Goal: Task Accomplishment & Management: Complete application form

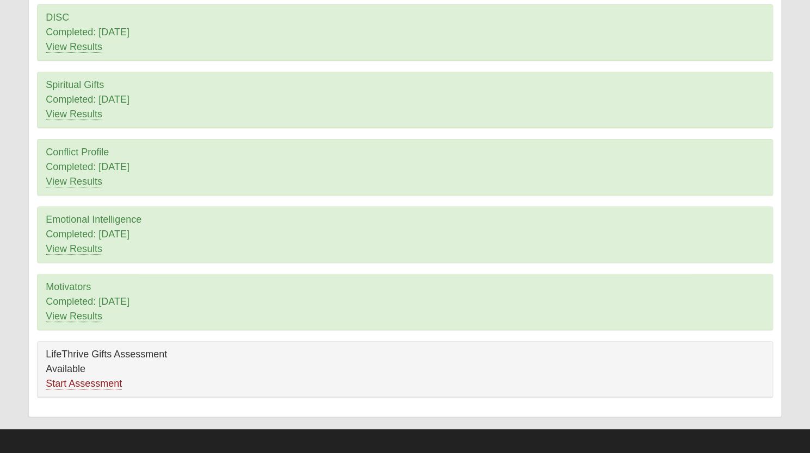
scroll to position [115, 0]
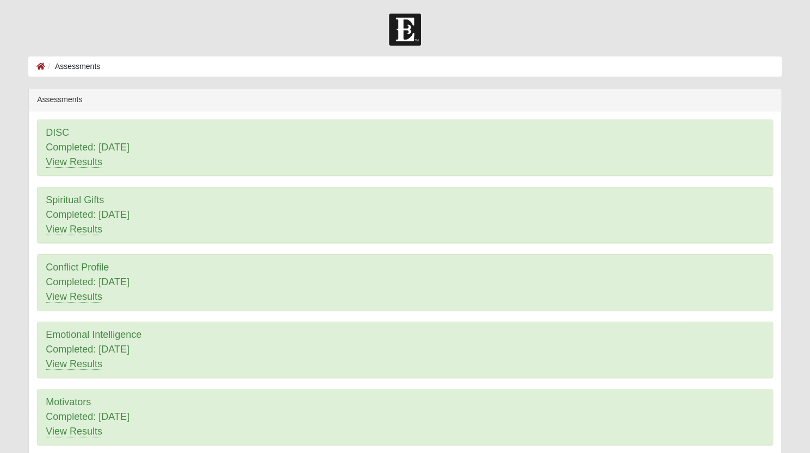
scroll to position [115, 0]
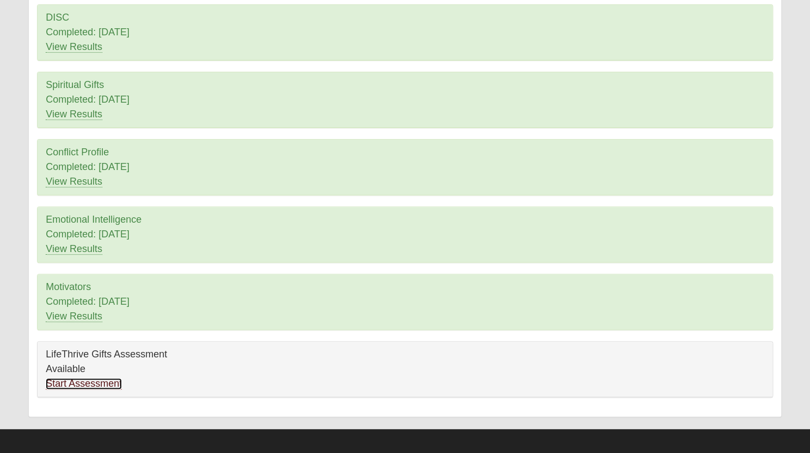
click at [88, 381] on link "Start Assessment" at bounding box center [84, 383] width 76 height 11
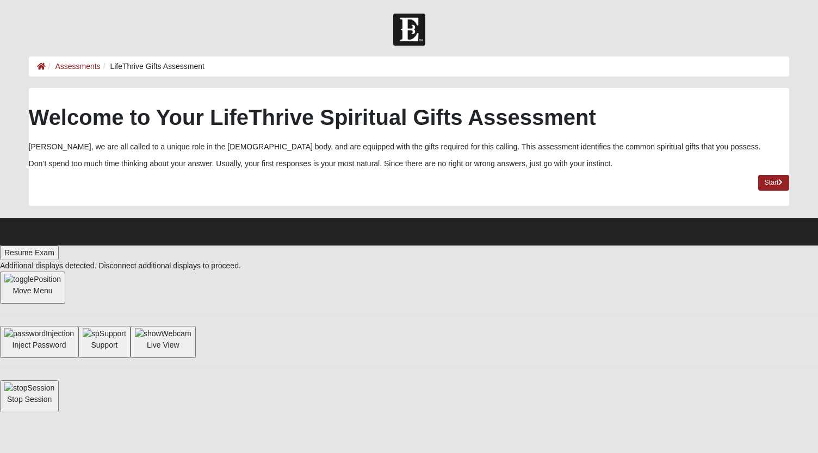
click at [676, 300] on html "Hello [PERSON_NAME] My Account Log Out LifeThrive Gifts Assessment Assessments …" at bounding box center [409, 206] width 818 height 413
click at [773, 181] on link "Start" at bounding box center [774, 183] width 32 height 16
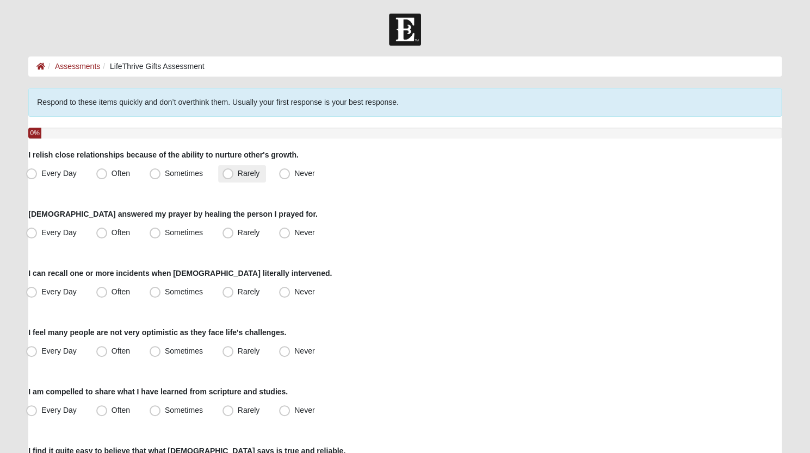
click at [238, 178] on span "Rarely" at bounding box center [249, 173] width 22 height 9
click at [231, 177] on input "Rarely" at bounding box center [230, 173] width 7 height 7
radio input "true"
click at [236, 219] on div "[DEMOGRAPHIC_DATA] answered my prayer by healing the person I prayed for. Every…" at bounding box center [404, 225] width 753 height 33
click at [238, 237] on span "Rarely" at bounding box center [249, 232] width 22 height 9
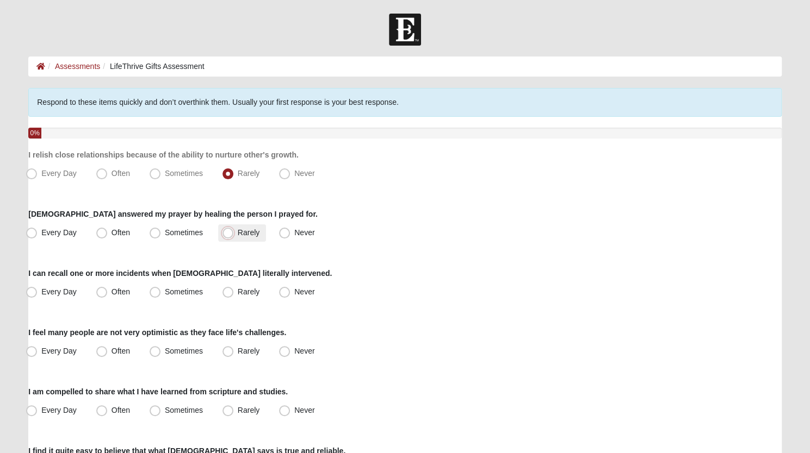
click at [229, 237] on input "Rarely" at bounding box center [230, 232] width 7 height 7
radio input "true"
click at [165, 296] on span "Sometimes" at bounding box center [184, 292] width 38 height 9
click at [155, 296] on input "Sometimes" at bounding box center [157, 292] width 7 height 7
radio input "true"
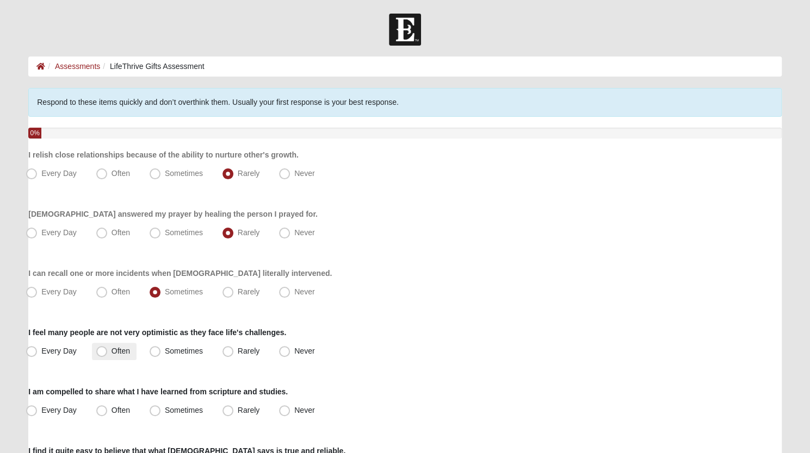
click at [111, 351] on span "Often" at bounding box center [120, 351] width 18 height 9
click at [101, 351] on input "Often" at bounding box center [104, 351] width 7 height 7
radio input "true"
click at [165, 415] on span "Sometimes" at bounding box center [184, 410] width 38 height 9
click at [158, 414] on input "Sometimes" at bounding box center [157, 410] width 7 height 7
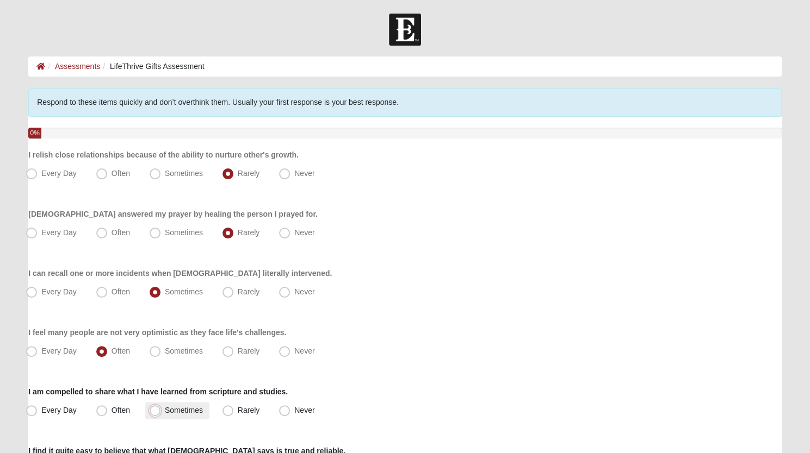
radio input "true"
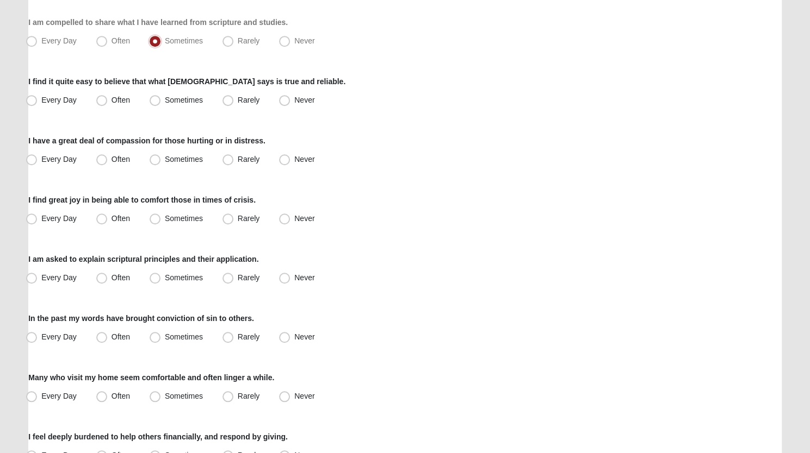
scroll to position [370, 0]
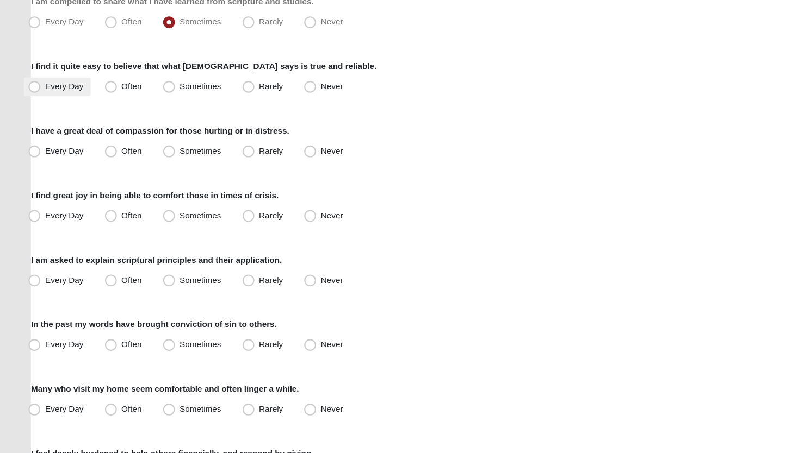
click at [38, 99] on label "Every Day" at bounding box center [52, 100] width 61 height 17
click at [38, 99] on input "Every Day" at bounding box center [33, 100] width 7 height 7
radio input "true"
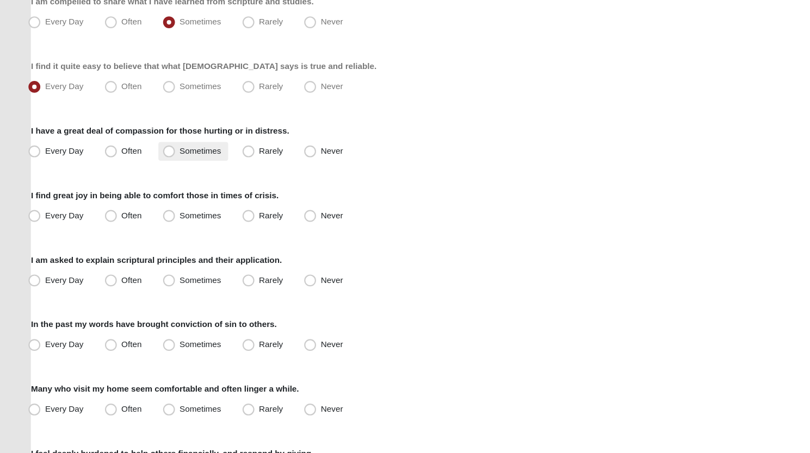
click at [165, 159] on span "Sometimes" at bounding box center [184, 159] width 38 height 9
click at [158, 159] on input "Sometimes" at bounding box center [157, 159] width 7 height 7
radio input "true"
click at [165, 217] on span "Sometimes" at bounding box center [184, 218] width 38 height 9
click at [154, 217] on input "Sometimes" at bounding box center [157, 218] width 7 height 7
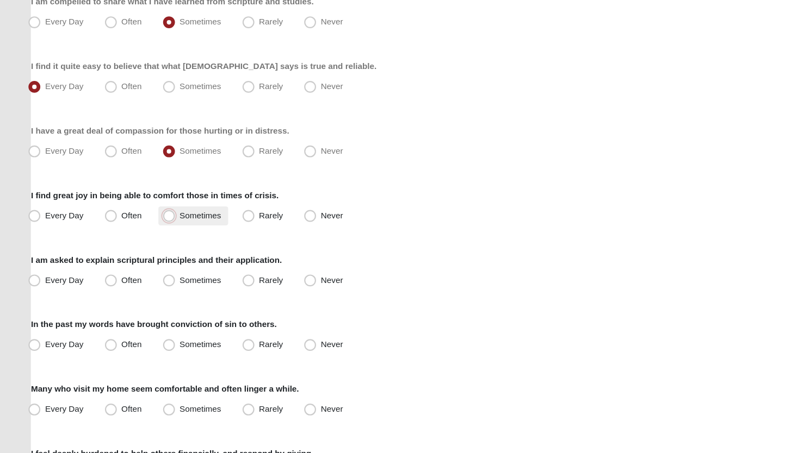
radio input "true"
click at [165, 273] on span "Sometimes" at bounding box center [184, 277] width 38 height 9
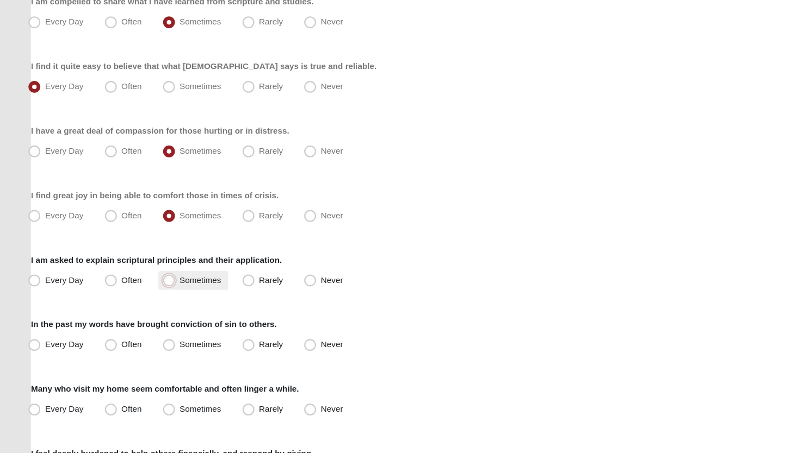
click at [155, 275] on input "Sometimes" at bounding box center [157, 278] width 7 height 7
radio input "true"
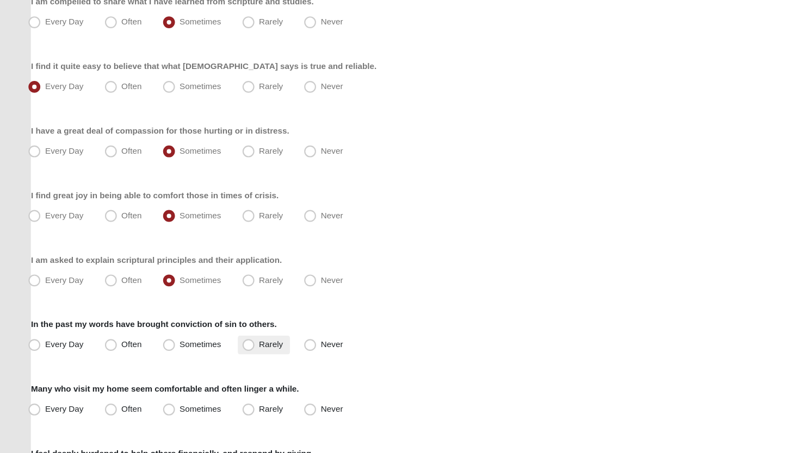
click at [238, 335] on span "Rarely" at bounding box center [249, 337] width 22 height 9
click at [228, 335] on input "Rarely" at bounding box center [230, 337] width 7 height 7
radio input "true"
click at [111, 398] on span "Often" at bounding box center [120, 396] width 18 height 9
click at [105, 398] on input "Often" at bounding box center [104, 396] width 7 height 7
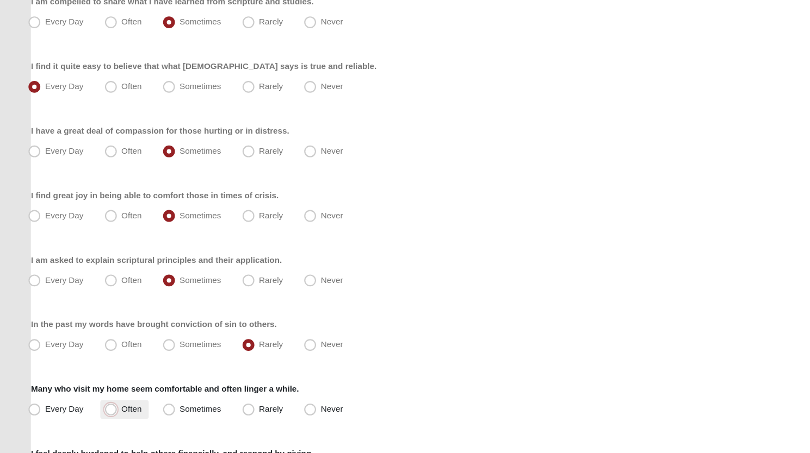
radio input "true"
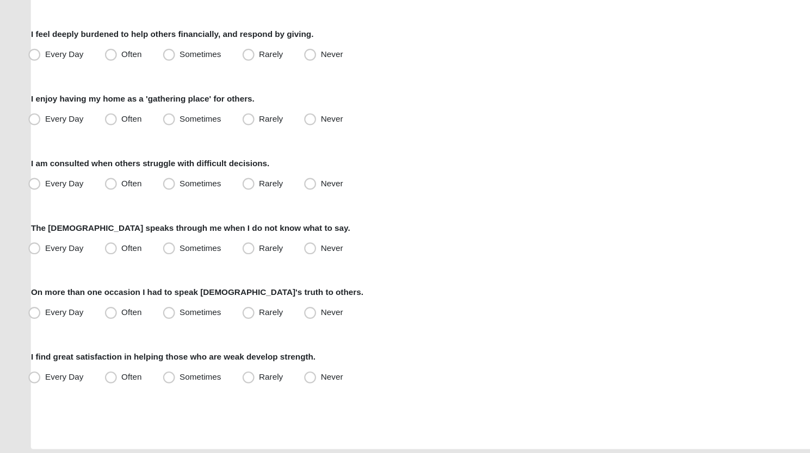
scroll to position [738, 0]
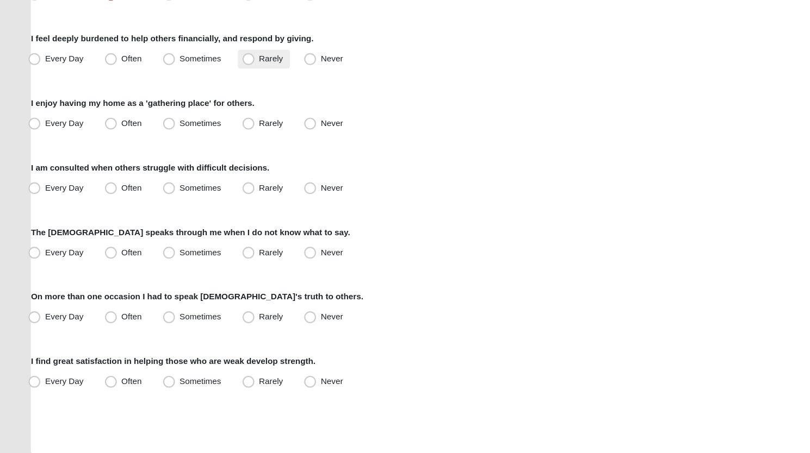
click at [238, 91] on span "Rarely" at bounding box center [249, 87] width 22 height 9
click at [227, 91] on input "Rarely" at bounding box center [230, 87] width 7 height 7
radio input "true"
click at [41, 145] on span "Every Day" at bounding box center [58, 146] width 35 height 9
click at [32, 145] on input "Every Day" at bounding box center [33, 147] width 7 height 7
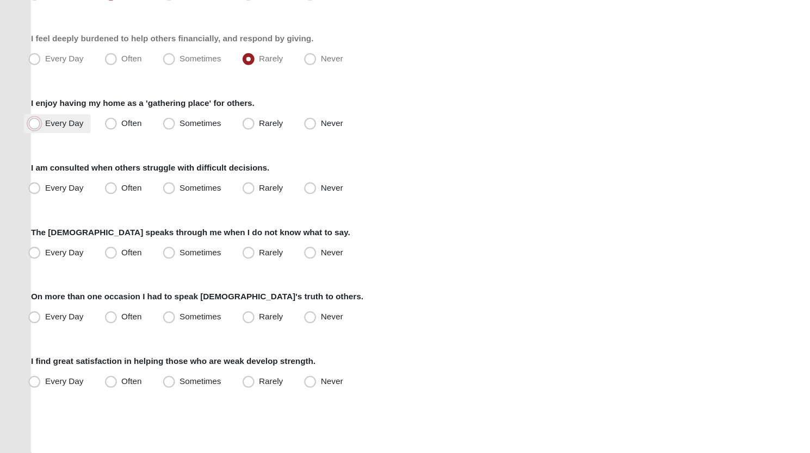
radio input "true"
click at [165, 203] on span "Sometimes" at bounding box center [184, 206] width 38 height 9
click at [155, 203] on input "Sometimes" at bounding box center [157, 206] width 7 height 7
radio input "true"
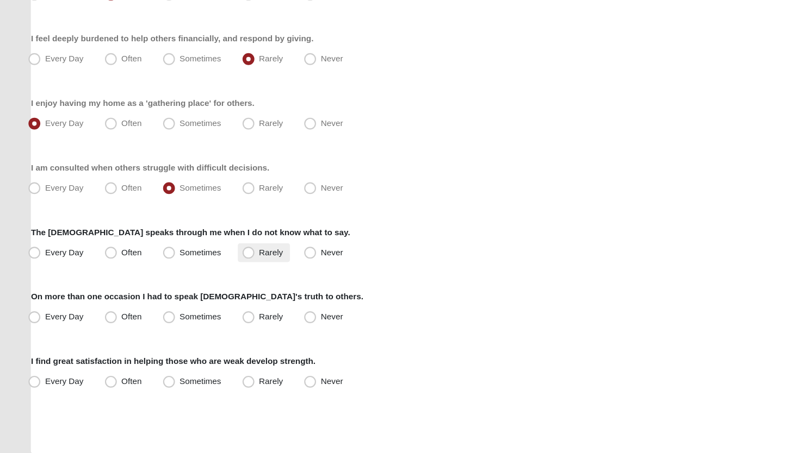
click at [238, 264] on span "Rarely" at bounding box center [249, 265] width 22 height 9
click at [228, 264] on input "Rarely" at bounding box center [230, 265] width 7 height 7
radio input "true"
click at [165, 327] on span "Sometimes" at bounding box center [184, 324] width 38 height 9
click at [158, 327] on input "Sometimes" at bounding box center [157, 324] width 7 height 7
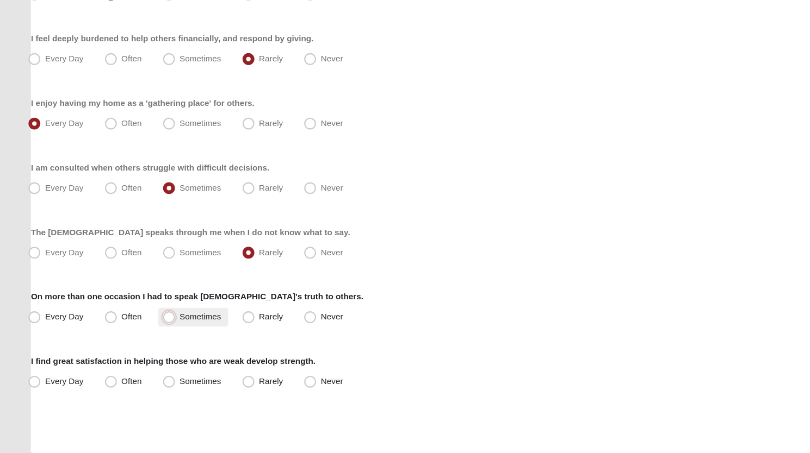
radio input "true"
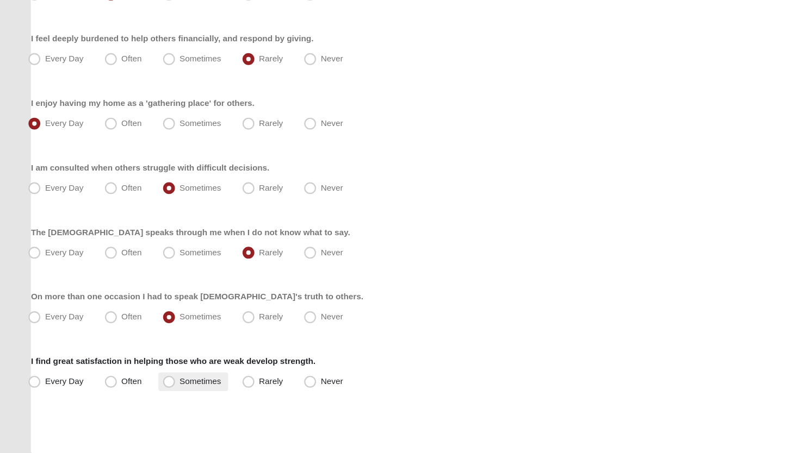
click at [157, 377] on label "Sometimes" at bounding box center [177, 384] width 64 height 17
click at [157, 381] on input "Sometimes" at bounding box center [157, 384] width 7 height 7
radio input "true"
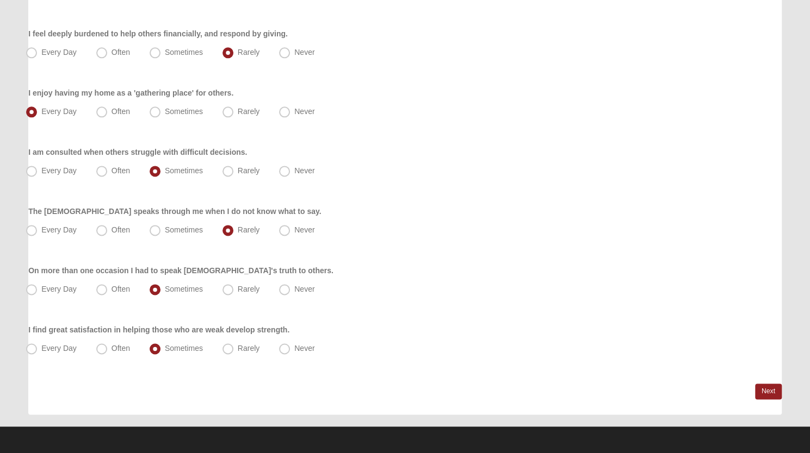
scroll to position [773, 0]
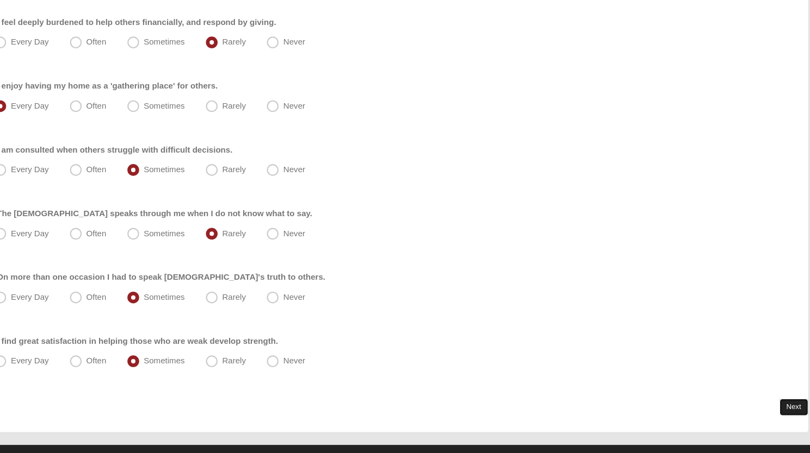
click at [767, 390] on link "Next" at bounding box center [768, 392] width 27 height 16
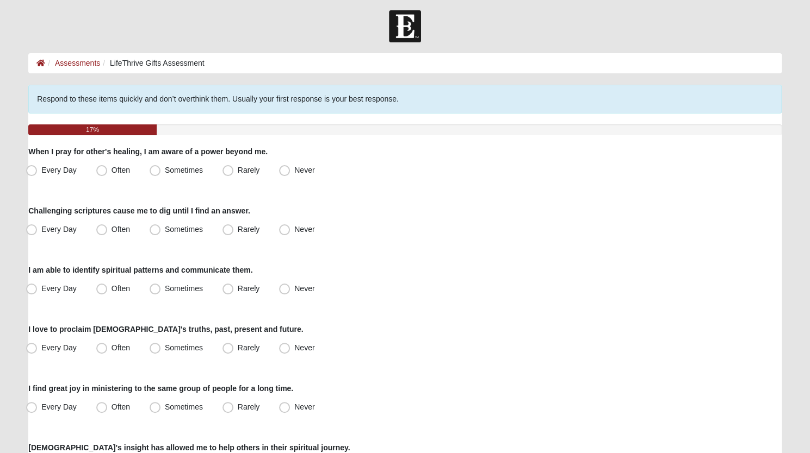
scroll to position [0, 0]
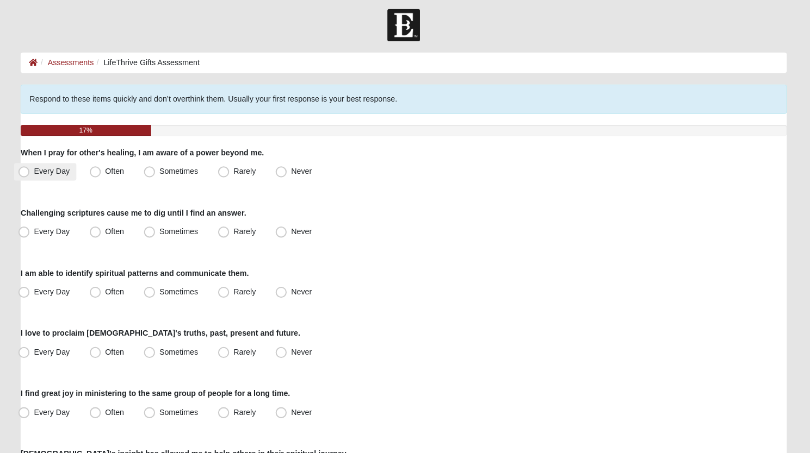
click at [41, 169] on span "Every Day" at bounding box center [58, 173] width 35 height 9
click at [35, 170] on input "Every Day" at bounding box center [33, 173] width 7 height 7
radio input "true"
click at [111, 229] on span "Often" at bounding box center [120, 232] width 18 height 9
click at [105, 229] on input "Often" at bounding box center [104, 232] width 7 height 7
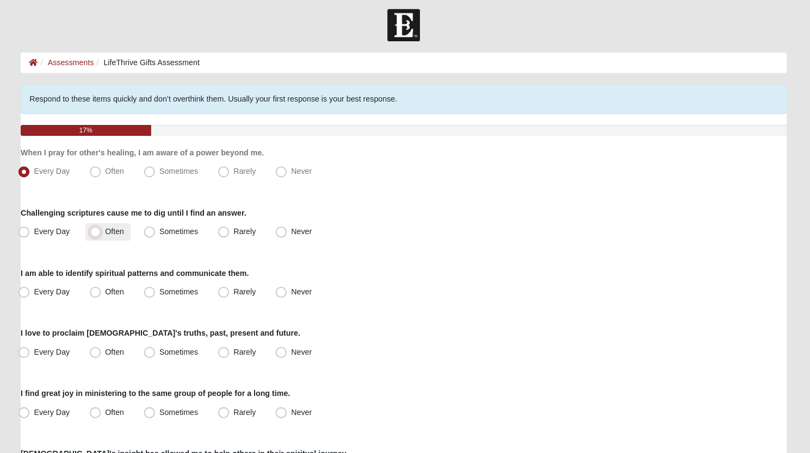
radio input "true"
click at [165, 295] on span "Sometimes" at bounding box center [184, 292] width 38 height 9
click at [157, 295] on input "Sometimes" at bounding box center [157, 292] width 7 height 7
radio input "true"
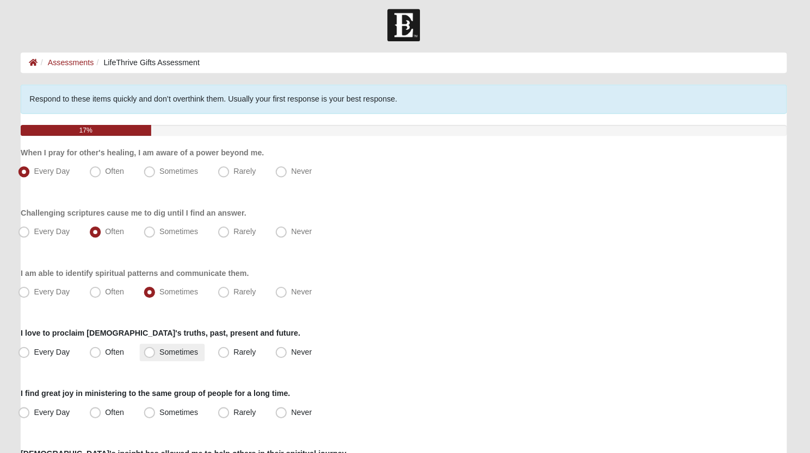
click at [165, 352] on span "Sometimes" at bounding box center [184, 351] width 38 height 9
click at [155, 352] on input "Sometimes" at bounding box center [157, 351] width 7 height 7
radio input "true"
drag, startPoint x: 36, startPoint y: 408, endPoint x: 40, endPoint y: 402, distance: 6.3
click at [40, 402] on label "Every Day" at bounding box center [52, 410] width 61 height 17
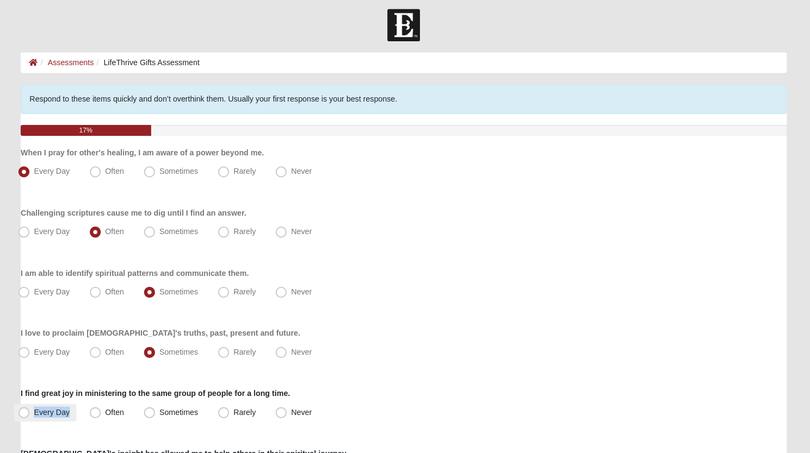
click at [41, 414] on span "Every Day" at bounding box center [58, 410] width 35 height 9
click at [31, 414] on input "Every Day" at bounding box center [33, 410] width 7 height 7
radio input "true"
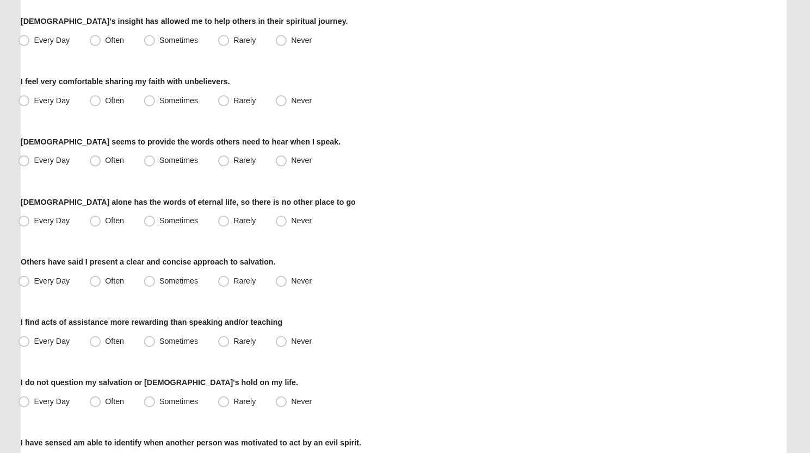
scroll to position [425, 0]
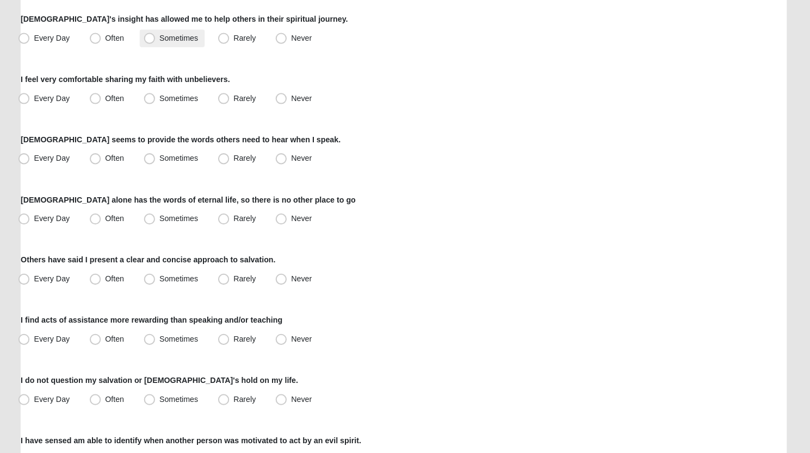
click at [157, 53] on div "Respond to these items quickly and don’t overthink them. Usually your first res…" at bounding box center [404, 213] width 753 height 1101
click at [165, 44] on span "Sometimes" at bounding box center [184, 44] width 38 height 9
click at [154, 44] on input "Sometimes" at bounding box center [157, 44] width 7 height 7
radio input "true"
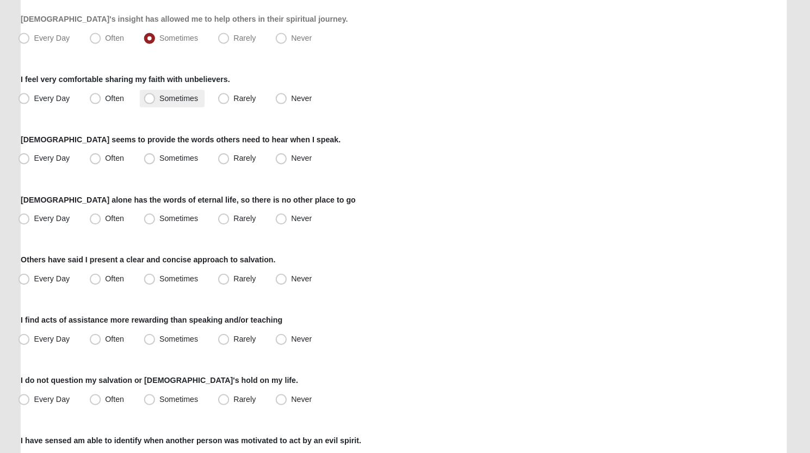
click at [165, 102] on span "Sometimes" at bounding box center [184, 103] width 38 height 9
click at [159, 102] on input "Sometimes" at bounding box center [157, 104] width 7 height 7
radio input "true"
click at [111, 167] on span "Often" at bounding box center [120, 163] width 18 height 9
click at [101, 167] on input "Often" at bounding box center [104, 163] width 7 height 7
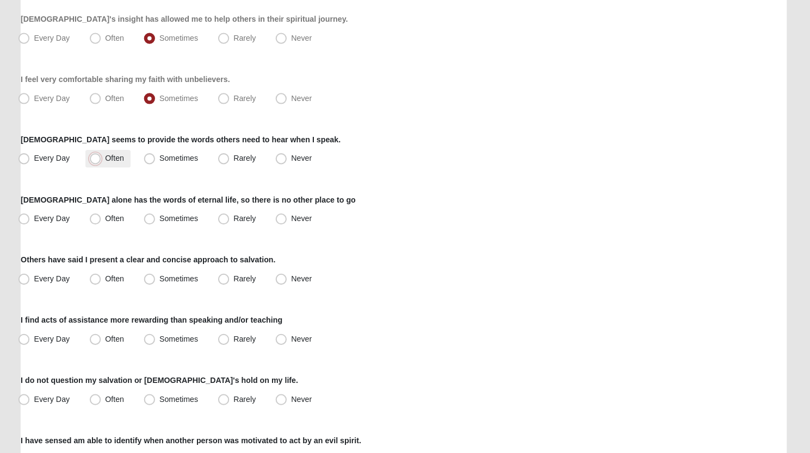
radio input "true"
click at [91, 210] on div "[DEMOGRAPHIC_DATA] alone has the words of eternal life, so there is no other pl…" at bounding box center [404, 214] width 753 height 33
click at [38, 218] on label "Every Day" at bounding box center [52, 222] width 61 height 17
click at [38, 219] on input "Every Day" at bounding box center [33, 222] width 7 height 7
radio input "true"
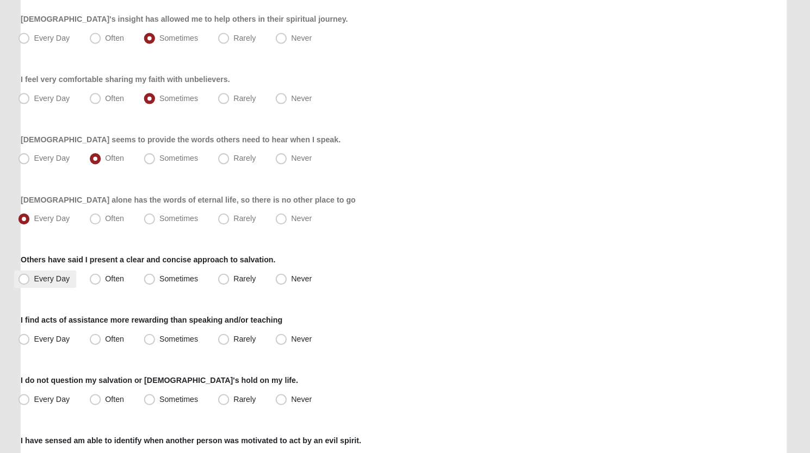
click at [41, 282] on span "Every Day" at bounding box center [58, 281] width 35 height 9
click at [34, 282] on input "Every Day" at bounding box center [33, 281] width 7 height 7
radio input "true"
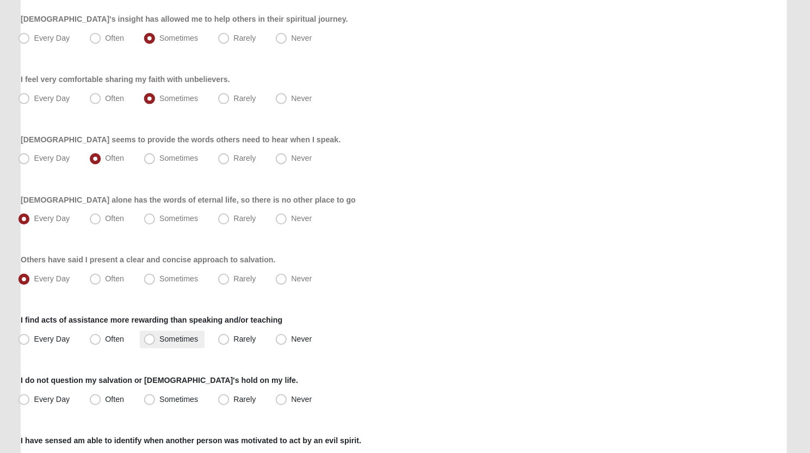
click at [160, 341] on label "Sometimes" at bounding box center [177, 341] width 64 height 17
click at [160, 341] on input "Sometimes" at bounding box center [157, 341] width 7 height 7
radio input "true"
click at [165, 403] on span "Sometimes" at bounding box center [184, 400] width 38 height 9
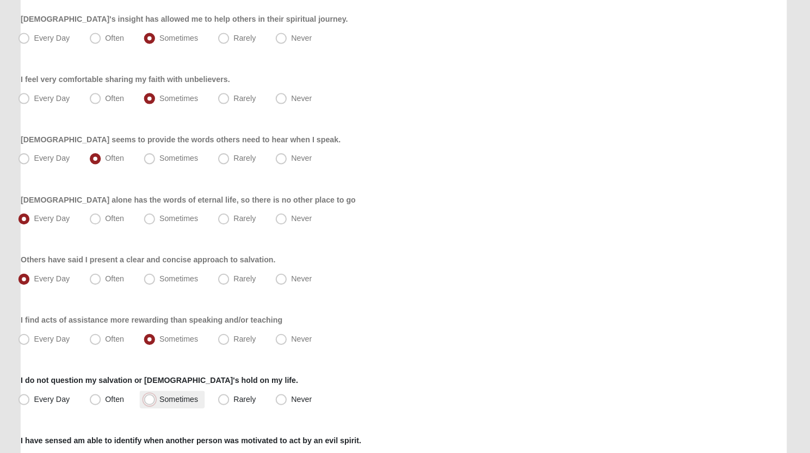
click at [157, 403] on input "Sometimes" at bounding box center [157, 400] width 7 height 7
radio input "true"
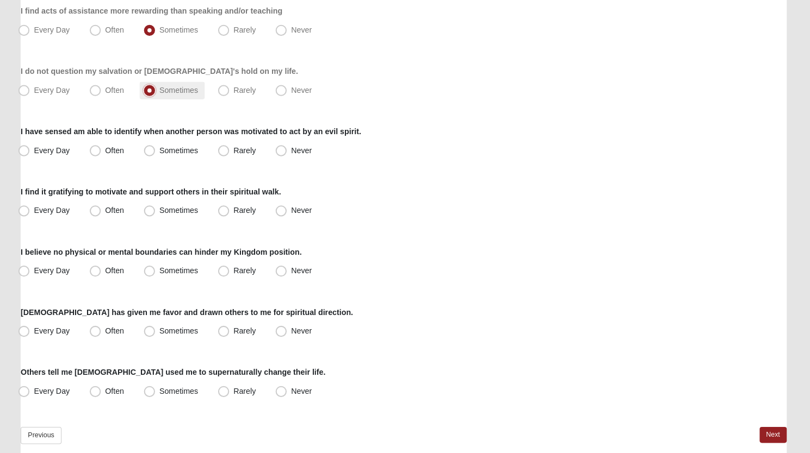
scroll to position [774, 0]
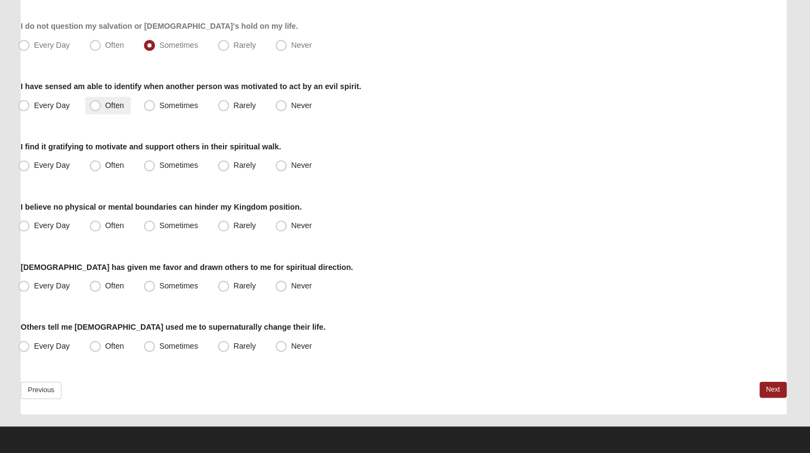
click at [111, 114] on span "Often" at bounding box center [120, 110] width 18 height 9
click at [101, 114] on input "Often" at bounding box center [104, 110] width 7 height 7
radio input "true"
click at [111, 169] on span "Often" at bounding box center [120, 169] width 18 height 9
click at [104, 169] on input "Often" at bounding box center [104, 169] width 7 height 7
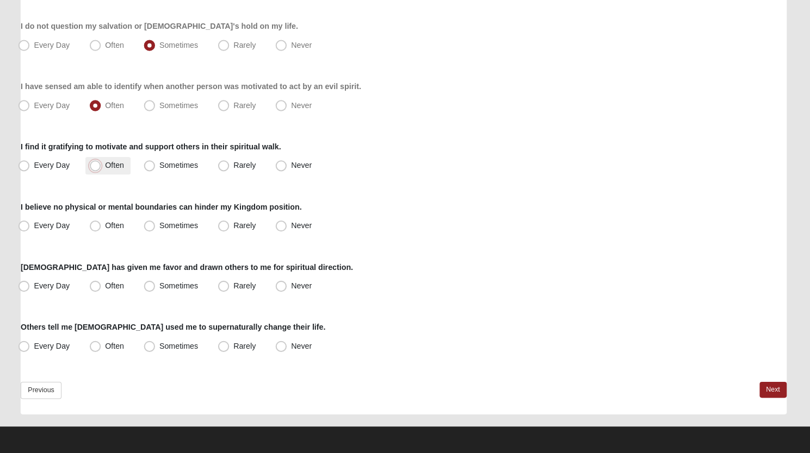
radio input "true"
click at [111, 229] on span "Often" at bounding box center [120, 229] width 18 height 9
click at [101, 229] on input "Often" at bounding box center [104, 229] width 7 height 7
radio input "true"
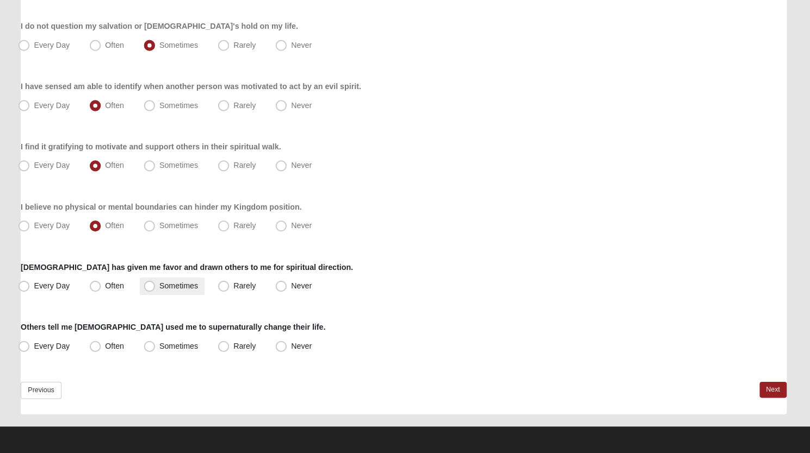
click at [190, 289] on span "Sometimes" at bounding box center [184, 288] width 38 height 9
click at [161, 289] on input "Sometimes" at bounding box center [157, 288] width 7 height 7
radio input "true"
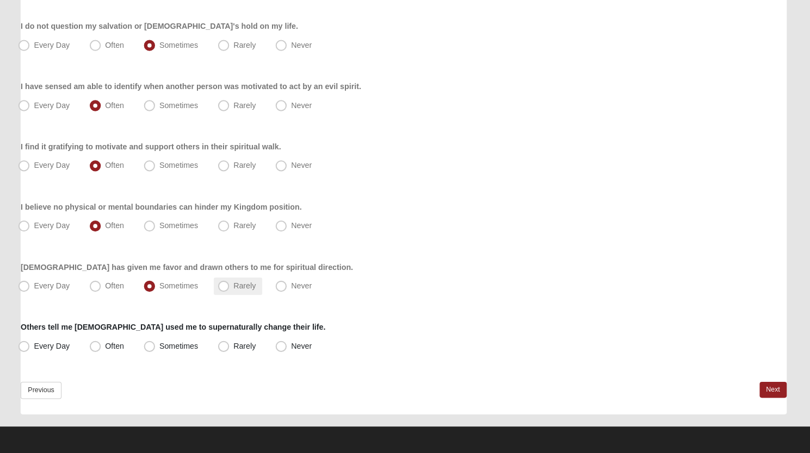
click at [226, 295] on label "Rarely" at bounding box center [242, 288] width 48 height 17
click at [227, 292] on input "Rarely" at bounding box center [230, 288] width 7 height 7
radio input "true"
drag, startPoint x: 227, startPoint y: 348, endPoint x: 234, endPoint y: 338, distance: 12.1
click at [234, 339] on label "Rarely" at bounding box center [242, 347] width 48 height 17
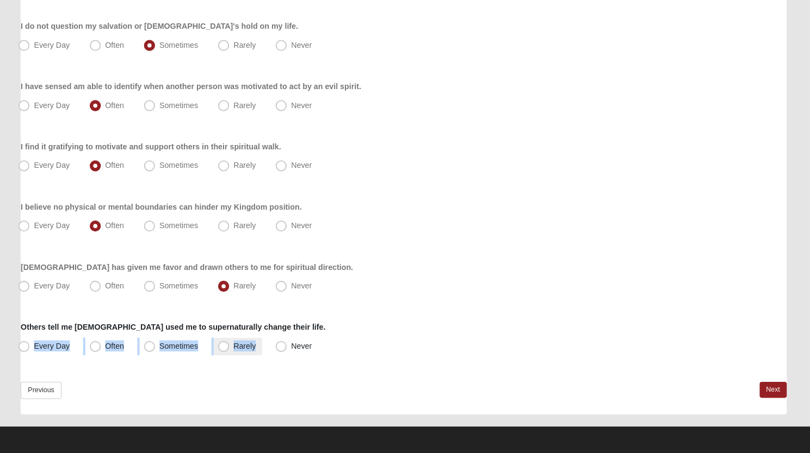
click at [238, 350] on span "Rarely" at bounding box center [249, 347] width 22 height 9
click at [227, 350] on input "Rarely" at bounding box center [230, 347] width 7 height 7
radio input "true"
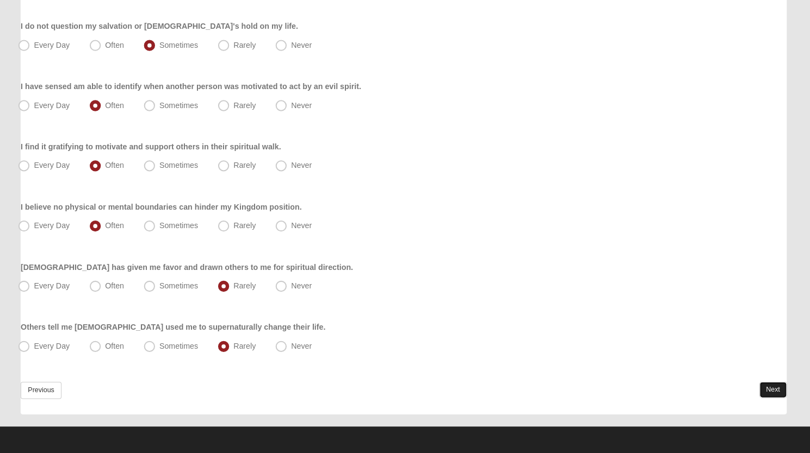
click at [768, 392] on link "Next" at bounding box center [768, 391] width 27 height 16
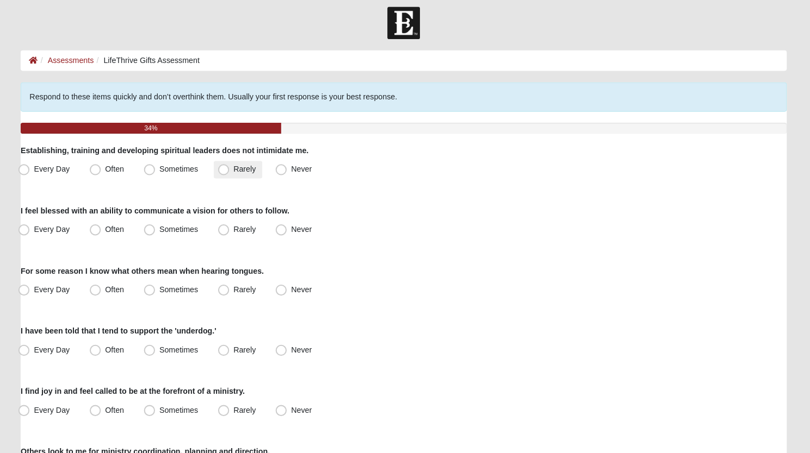
click at [238, 173] on span "Rarely" at bounding box center [249, 173] width 22 height 9
click at [227, 173] on input "Rarely" at bounding box center [230, 173] width 7 height 7
radio input "true"
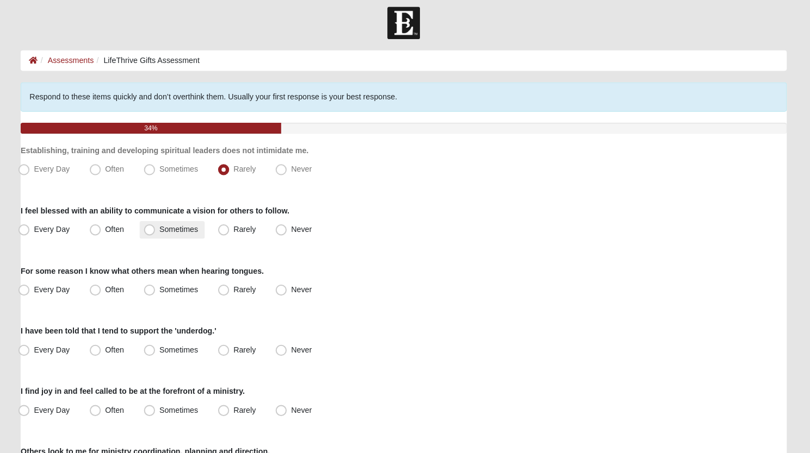
drag, startPoint x: 151, startPoint y: 229, endPoint x: 153, endPoint y: 237, distance: 7.9
click at [165, 237] on span "Sometimes" at bounding box center [184, 232] width 38 height 9
click at [154, 237] on input "Sometimes" at bounding box center [157, 232] width 7 height 7
radio input "true"
click at [165, 237] on span "Sometimes" at bounding box center [184, 232] width 38 height 9
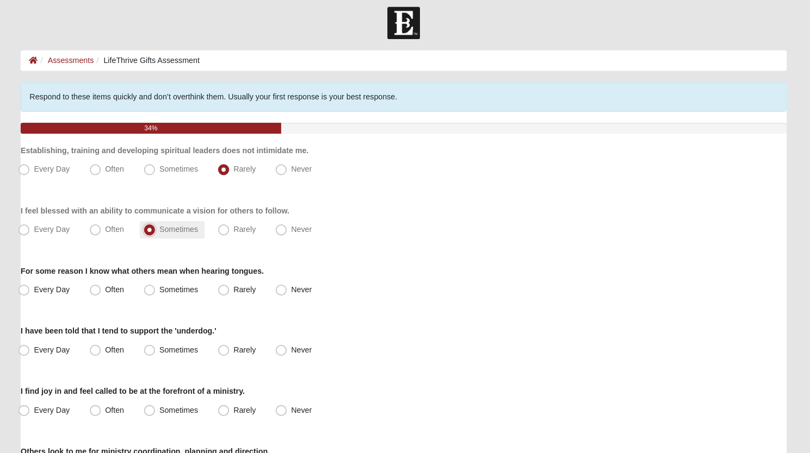
click at [154, 237] on input "Sometimes" at bounding box center [157, 232] width 7 height 7
click at [165, 232] on span "Sometimes" at bounding box center [184, 232] width 38 height 9
click at [157, 232] on input "Sometimes" at bounding box center [157, 232] width 7 height 7
drag, startPoint x: 281, startPoint y: 292, endPoint x: 103, endPoint y: 353, distance: 187.9
click at [111, 353] on span "Often" at bounding box center [120, 351] width 18 height 9
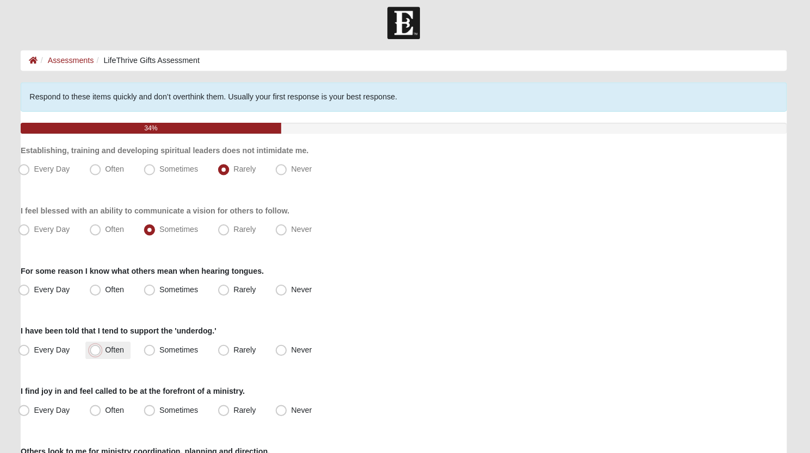
click at [103, 353] on input "Often" at bounding box center [104, 351] width 7 height 7
radio input "true"
click at [238, 406] on span "Rarely" at bounding box center [249, 410] width 22 height 9
click at [229, 407] on input "Rarely" at bounding box center [230, 410] width 7 height 7
radio input "true"
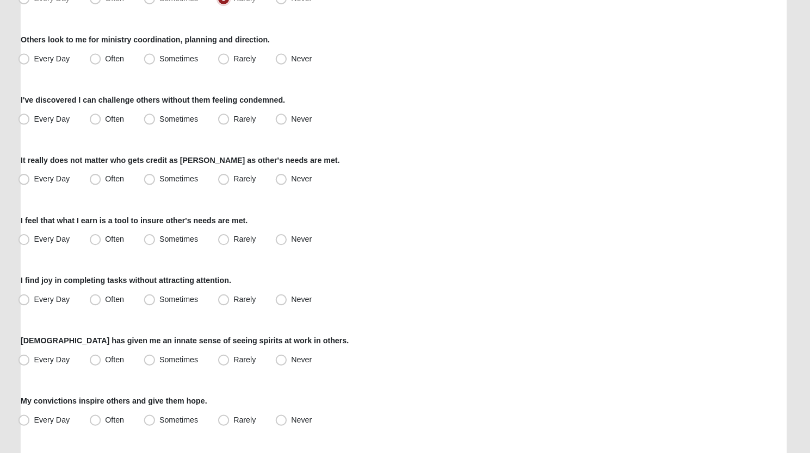
scroll to position [406, 0]
click at [111, 62] on span "Often" at bounding box center [120, 64] width 18 height 9
click at [101, 62] on input "Often" at bounding box center [104, 64] width 7 height 7
radio input "true"
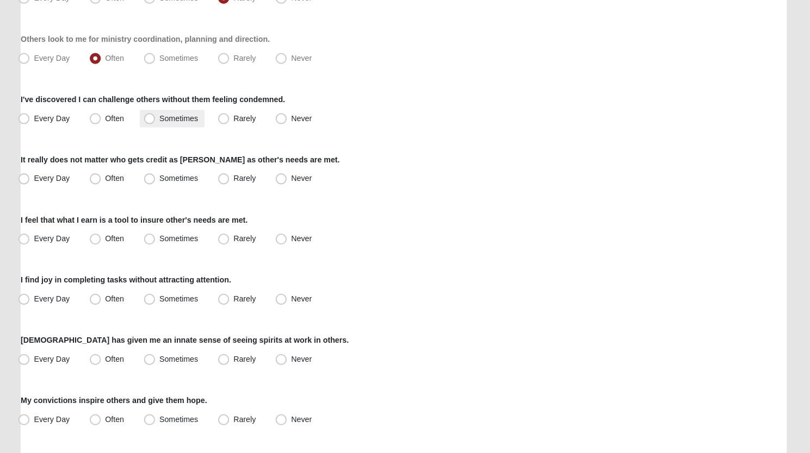
click at [165, 125] on span "Sometimes" at bounding box center [184, 123] width 38 height 9
click at [155, 125] on input "Sometimes" at bounding box center [157, 123] width 7 height 7
radio input "true"
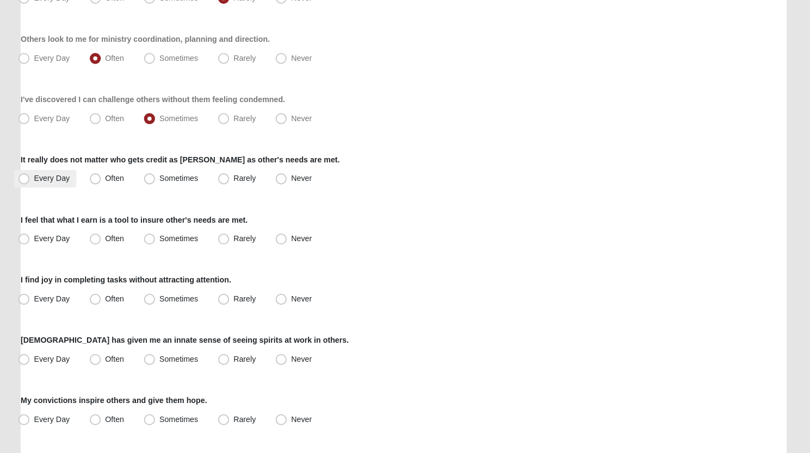
click at [41, 184] on span "Every Day" at bounding box center [58, 182] width 35 height 9
click at [34, 184] on input "Every Day" at bounding box center [33, 182] width 7 height 7
radio input "true"
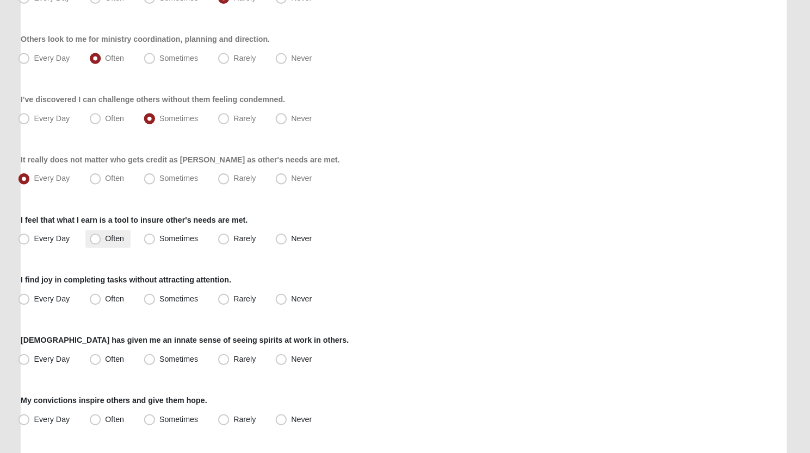
click at [111, 244] on span "Often" at bounding box center [120, 242] width 18 height 9
click at [101, 244] on input "Often" at bounding box center [104, 242] width 7 height 7
radio input "true"
click at [41, 300] on span "Every Day" at bounding box center [58, 301] width 35 height 9
click at [35, 300] on input "Every Day" at bounding box center [33, 301] width 7 height 7
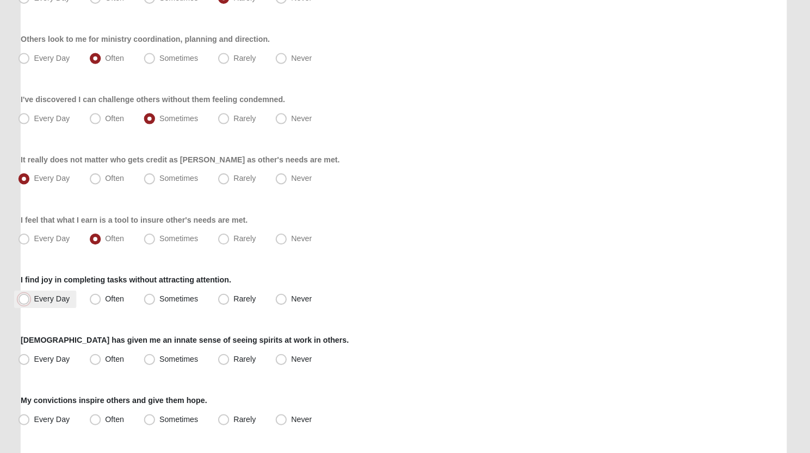
radio input "true"
click at [165, 361] on span "Sometimes" at bounding box center [184, 360] width 38 height 9
click at [154, 361] on input "Sometimes" at bounding box center [157, 360] width 7 height 7
radio input "true"
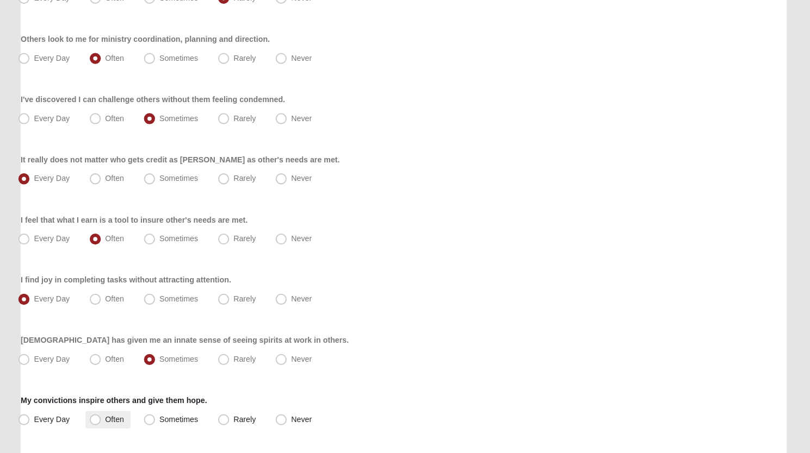
click at [111, 418] on span "Often" at bounding box center [120, 419] width 18 height 9
click at [101, 418] on input "Often" at bounding box center [104, 419] width 7 height 7
radio input "true"
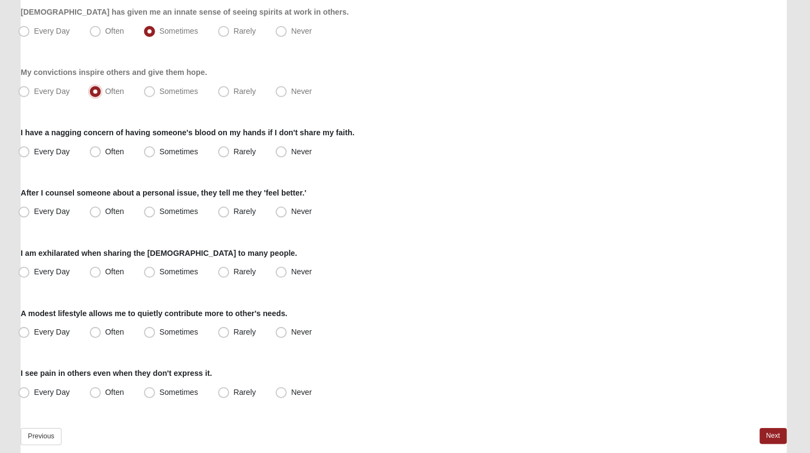
scroll to position [774, 0]
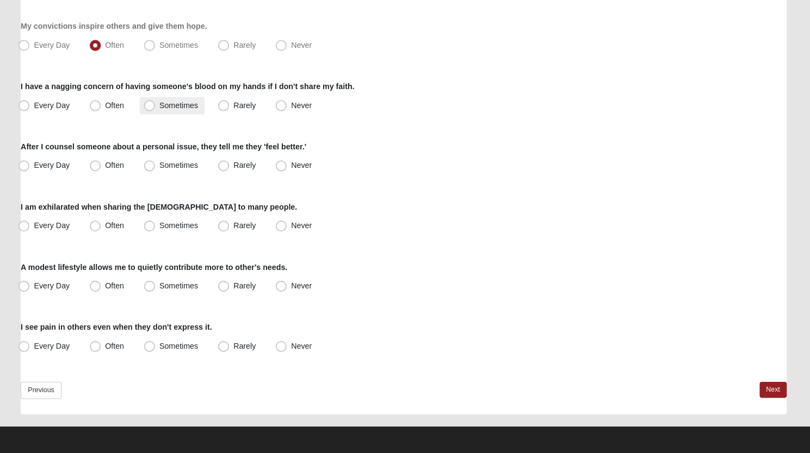
click at [165, 106] on span "Sometimes" at bounding box center [184, 110] width 38 height 9
click at [154, 107] on input "Sometimes" at bounding box center [157, 110] width 7 height 7
radio input "true"
click at [111, 169] on span "Often" at bounding box center [120, 169] width 18 height 9
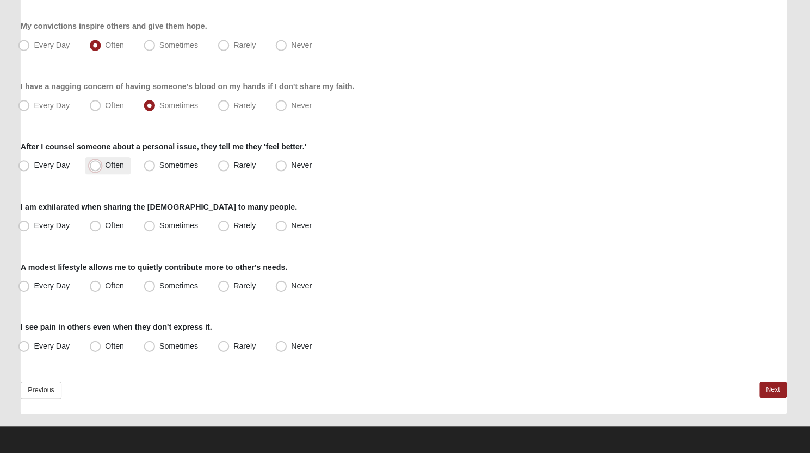
click at [101, 169] on input "Often" at bounding box center [104, 169] width 7 height 7
radio input "true"
click at [165, 166] on span "Sometimes" at bounding box center [184, 169] width 38 height 9
click at [154, 166] on input "Sometimes" at bounding box center [157, 169] width 7 height 7
radio input "true"
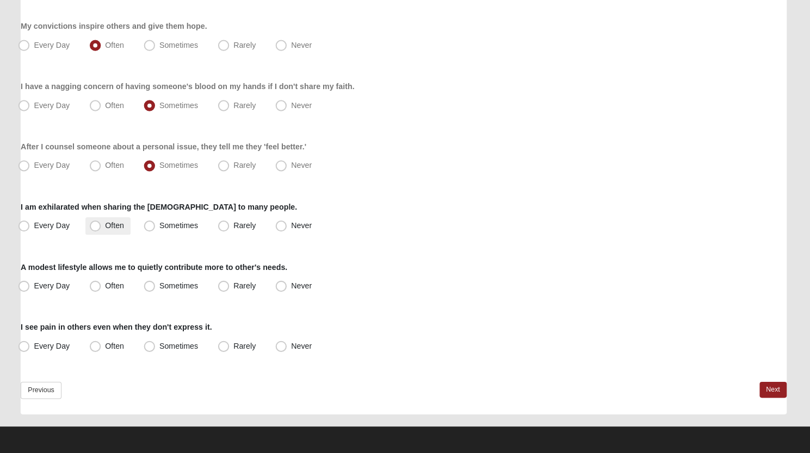
click at [111, 228] on span "Often" at bounding box center [120, 229] width 18 height 9
click at [102, 228] on input "Often" at bounding box center [104, 229] width 7 height 7
radio input "true"
click at [238, 284] on span "Rarely" at bounding box center [249, 288] width 22 height 9
click at [230, 285] on input "Rarely" at bounding box center [230, 288] width 7 height 7
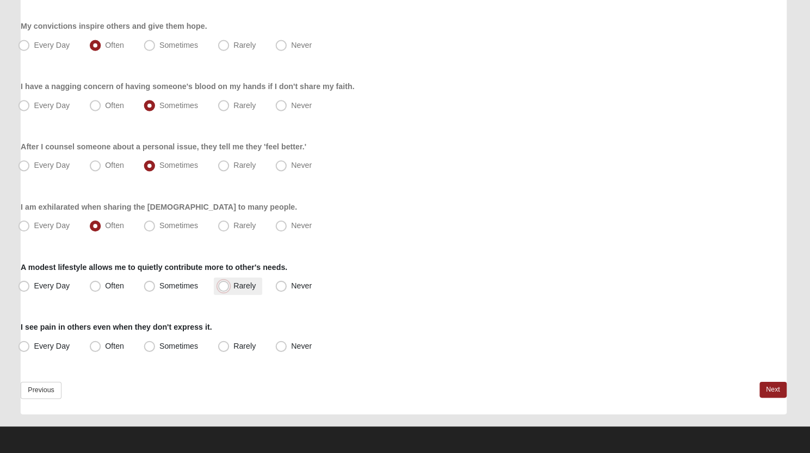
radio input "true"
click at [111, 347] on span "Often" at bounding box center [120, 347] width 18 height 9
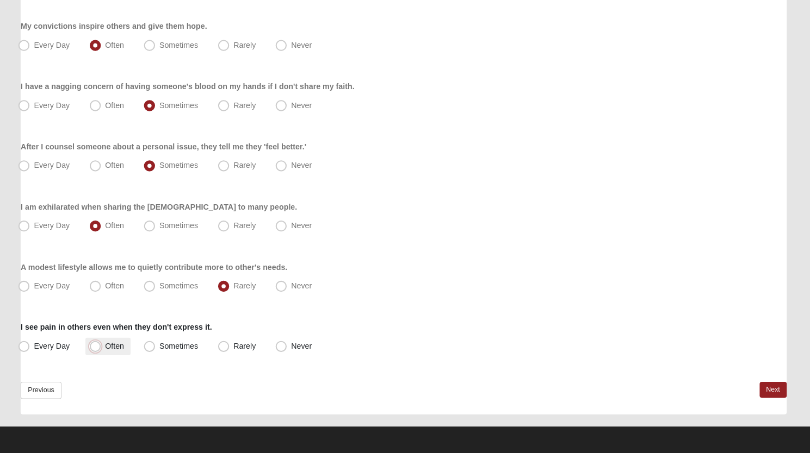
click at [105, 347] on input "Often" at bounding box center [104, 347] width 7 height 7
radio input "true"
click at [761, 385] on link "Next" at bounding box center [768, 391] width 27 height 16
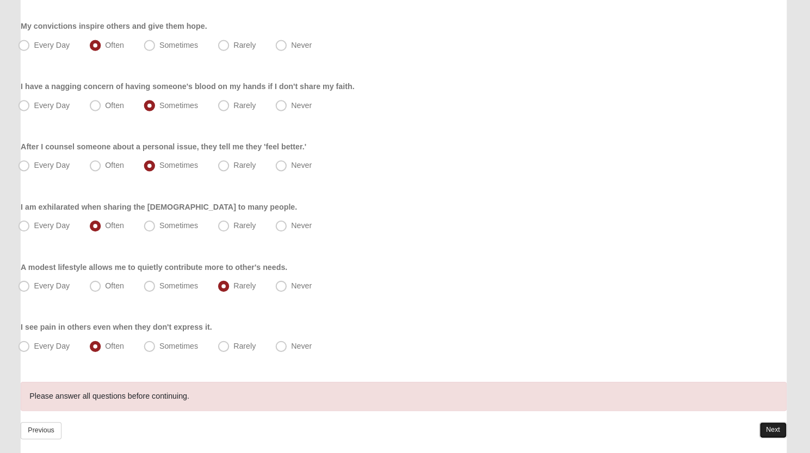
click at [762, 428] on link "Next" at bounding box center [768, 430] width 27 height 16
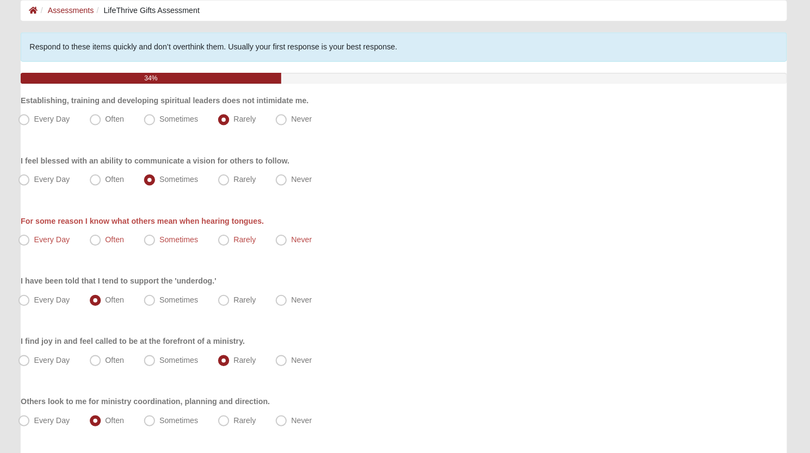
scroll to position [54, 0]
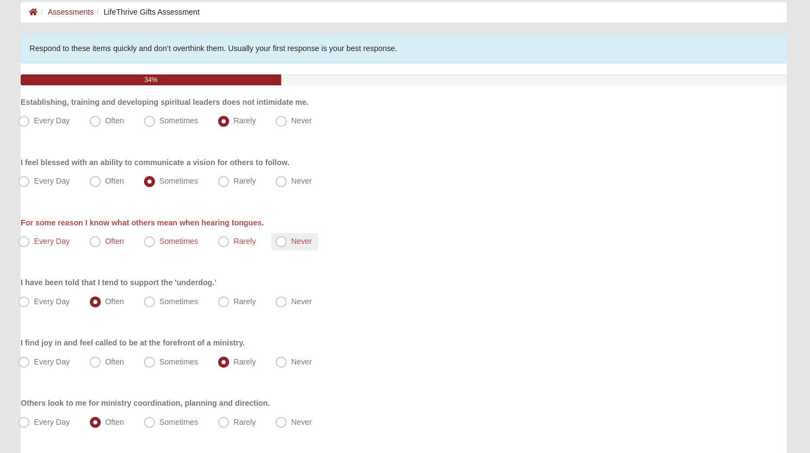
click at [294, 234] on span "Never" at bounding box center [304, 237] width 20 height 9
click at [283, 234] on input "Never" at bounding box center [286, 237] width 7 height 7
radio input "true"
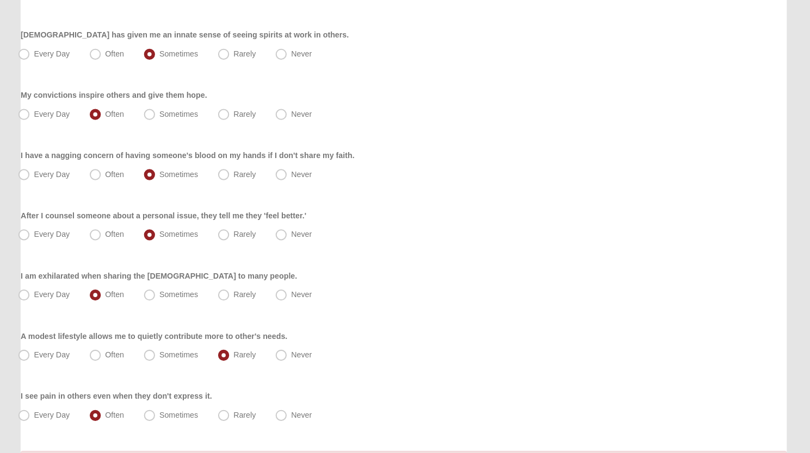
scroll to position [813, 0]
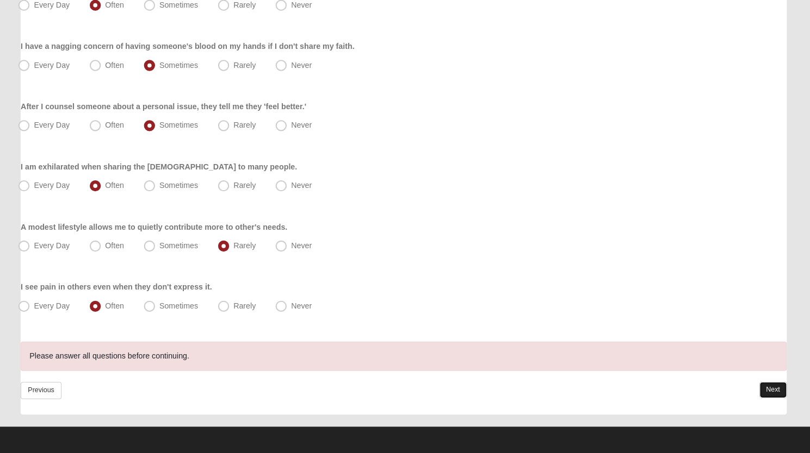
click at [768, 385] on link "Next" at bounding box center [768, 391] width 27 height 16
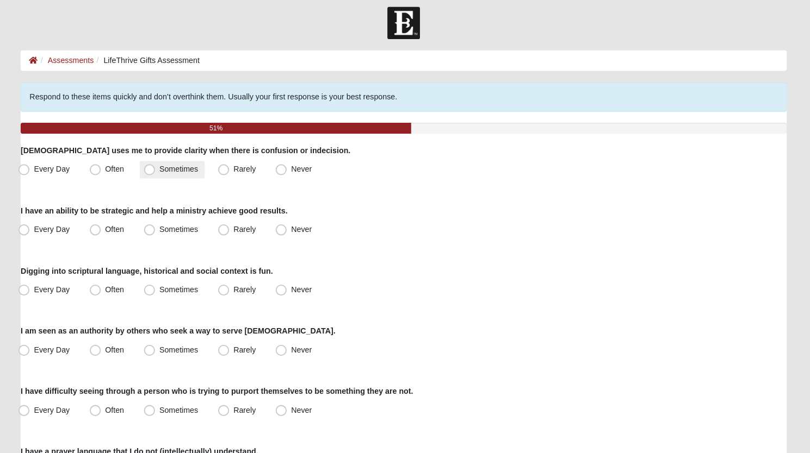
click at [165, 177] on span "Sometimes" at bounding box center [184, 173] width 38 height 9
click at [154, 177] on input "Sometimes" at bounding box center [157, 173] width 7 height 7
radio input "true"
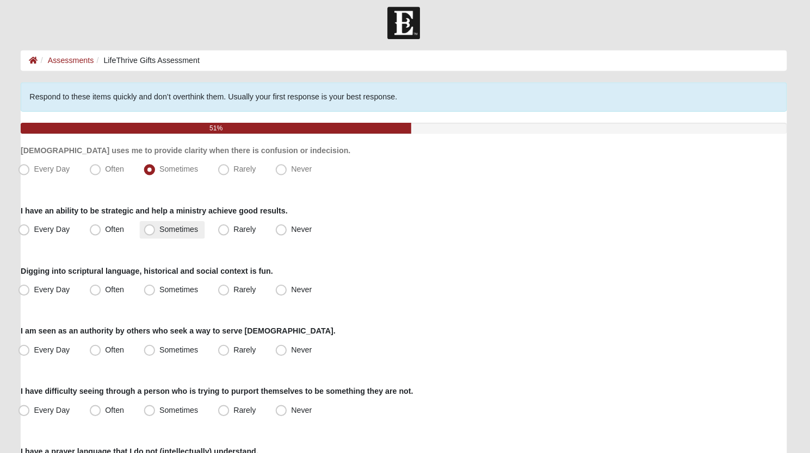
click at [145, 229] on label "Sometimes" at bounding box center [177, 233] width 64 height 17
click at [154, 229] on input "Sometimes" at bounding box center [157, 232] width 7 height 7
radio input "true"
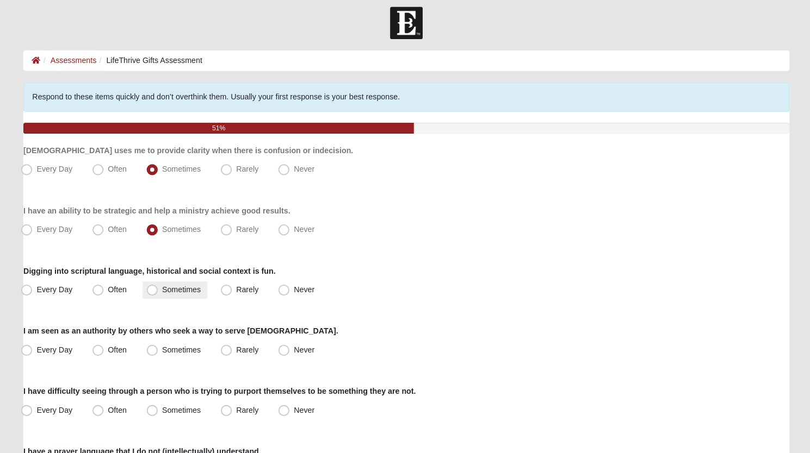
click at [165, 294] on span "Sometimes" at bounding box center [184, 292] width 38 height 9
click at [154, 294] on input "Sometimes" at bounding box center [157, 292] width 7 height 7
radio input "true"
click at [111, 351] on span "Often" at bounding box center [120, 351] width 18 height 9
click at [102, 351] on input "Often" at bounding box center [104, 351] width 7 height 7
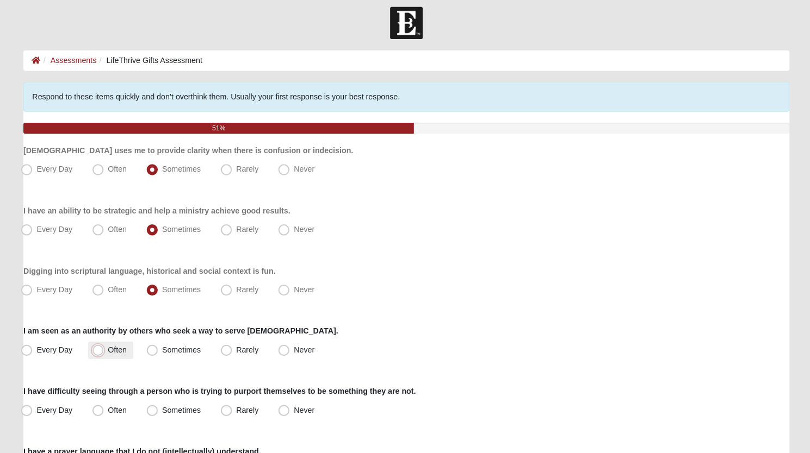
radio input "true"
click at [203, 408] on label "Sometimes" at bounding box center [177, 410] width 64 height 17
click at [161, 408] on input "Sometimes" at bounding box center [157, 410] width 7 height 7
radio input "true"
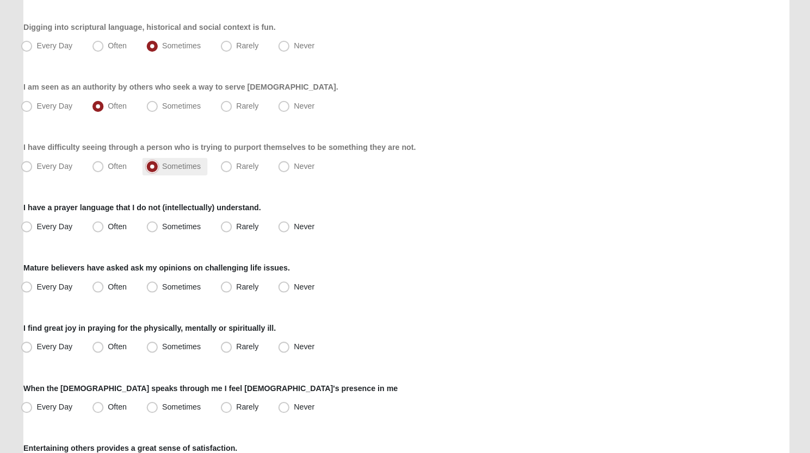
scroll to position [258, 0]
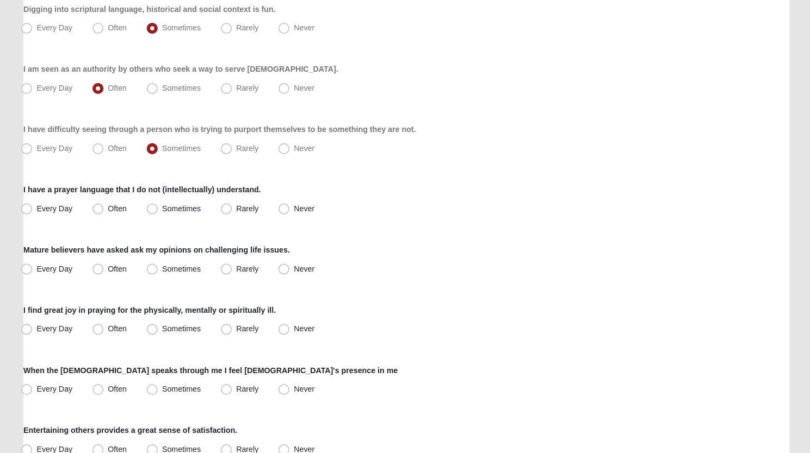
click at [99, 164] on div "Respond to these items quickly and don’t overthink them. Usually your first res…" at bounding box center [404, 380] width 753 height 1101
click at [111, 148] on span "Often" at bounding box center [120, 152] width 18 height 9
click at [103, 150] on input "Often" at bounding box center [104, 153] width 7 height 7
radio input "true"
click at [294, 208] on span "Never" at bounding box center [304, 212] width 20 height 9
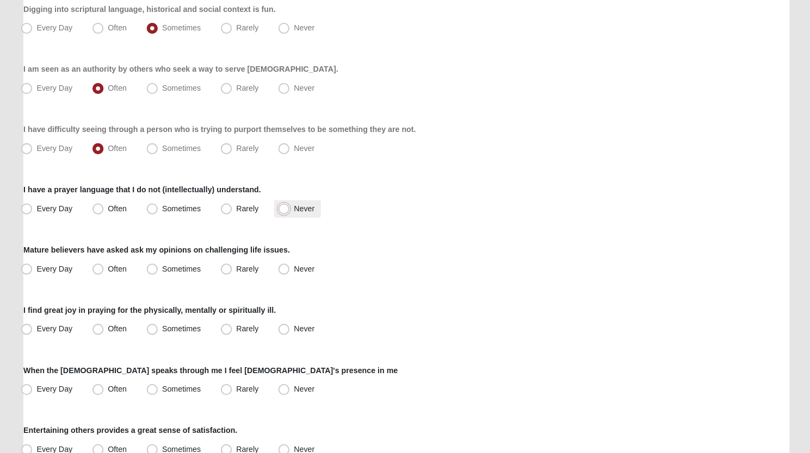
click at [283, 209] on input "Never" at bounding box center [286, 212] width 7 height 7
radio input "true"
click at [165, 272] on span "Sometimes" at bounding box center [184, 271] width 38 height 9
click at [154, 272] on input "Sometimes" at bounding box center [157, 271] width 7 height 7
radio input "true"
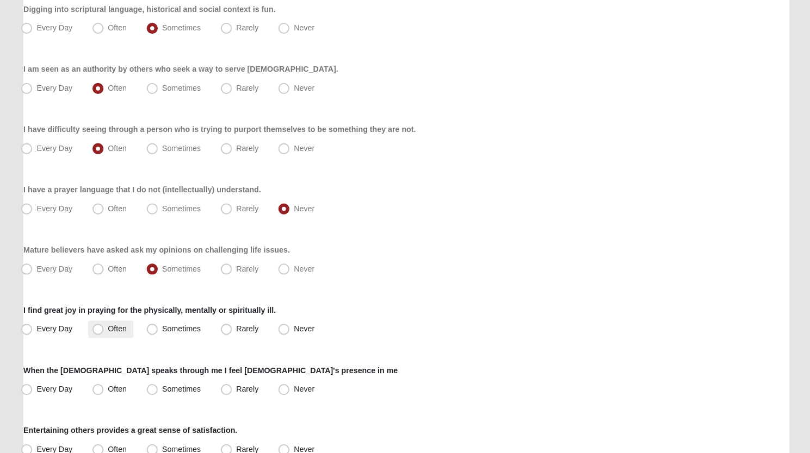
click at [111, 329] on span "Often" at bounding box center [120, 330] width 18 height 9
click at [102, 329] on input "Often" at bounding box center [104, 330] width 7 height 7
radio input "true"
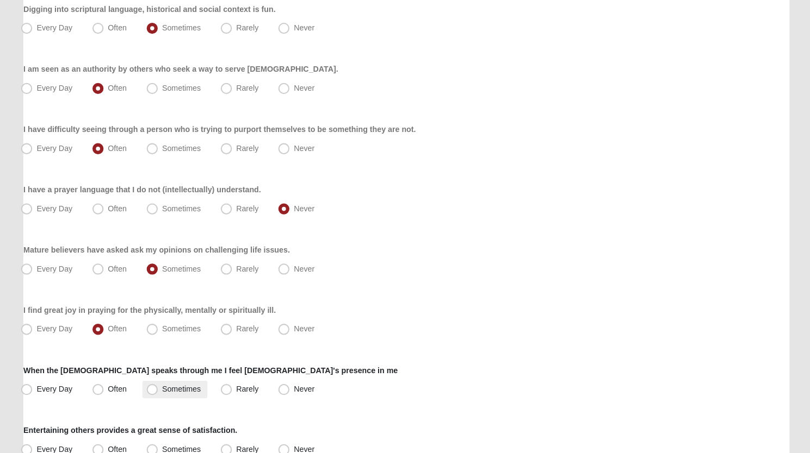
click at [165, 385] on span "Sometimes" at bounding box center [184, 389] width 38 height 9
click at [154, 387] on input "Sometimes" at bounding box center [157, 390] width 7 height 7
radio input "true"
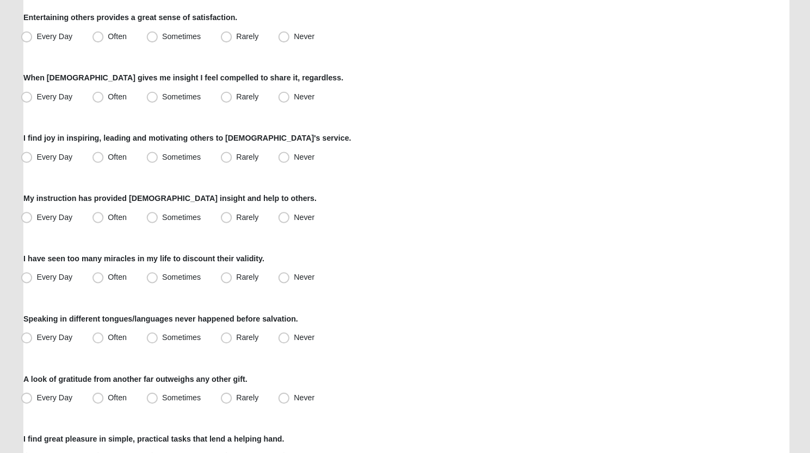
scroll to position [667, 0]
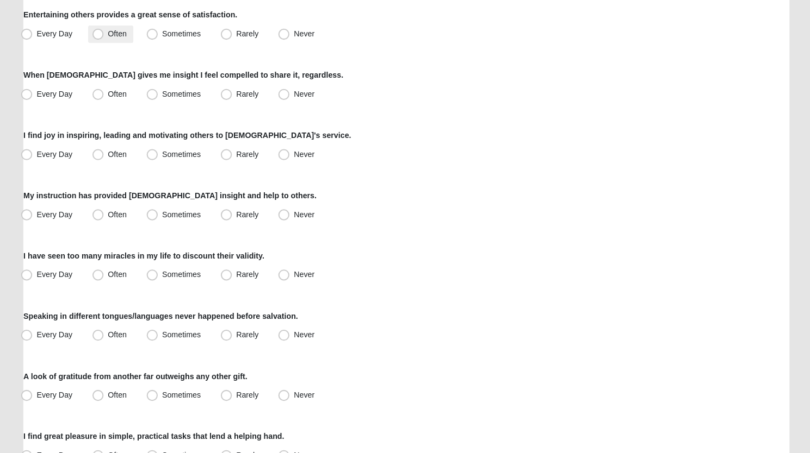
click at [111, 36] on span "Often" at bounding box center [120, 40] width 18 height 9
click at [101, 37] on input "Often" at bounding box center [104, 40] width 7 height 7
radio input "true"
click at [165, 97] on span "Sometimes" at bounding box center [184, 99] width 38 height 9
click at [154, 97] on input "Sometimes" at bounding box center [157, 99] width 7 height 7
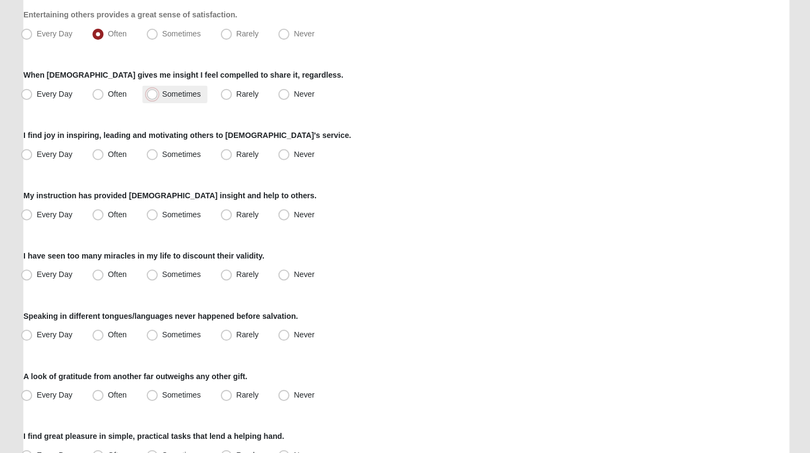
radio input "true"
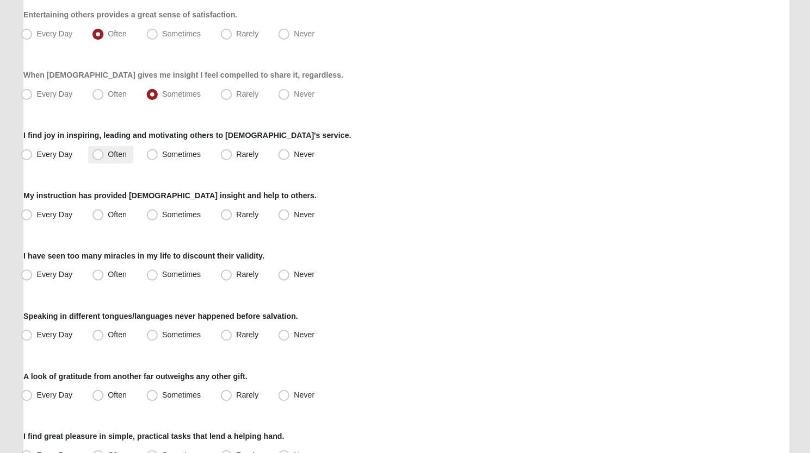
click at [111, 159] on span "Often" at bounding box center [120, 158] width 18 height 9
click at [101, 159] on input "Often" at bounding box center [104, 158] width 7 height 7
radio input "true"
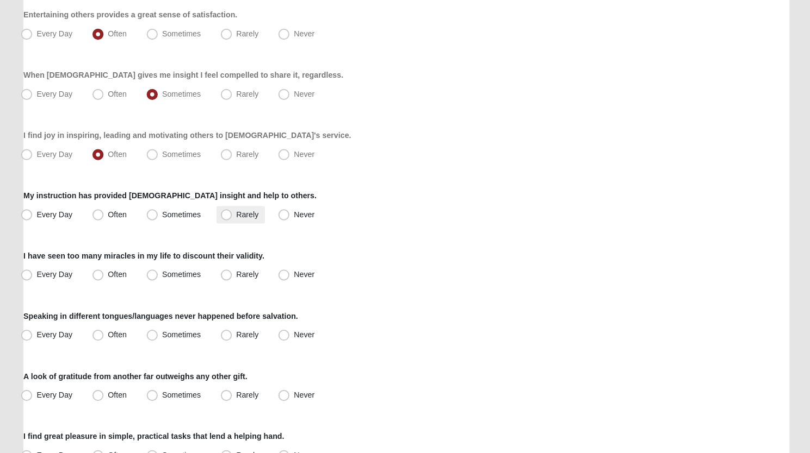
click at [238, 214] on span "Rarely" at bounding box center [249, 218] width 22 height 9
click at [227, 215] on input "Rarely" at bounding box center [230, 218] width 7 height 7
radio input "true"
click at [111, 276] on span "Often" at bounding box center [120, 277] width 18 height 9
click at [104, 276] on input "Often" at bounding box center [104, 277] width 7 height 7
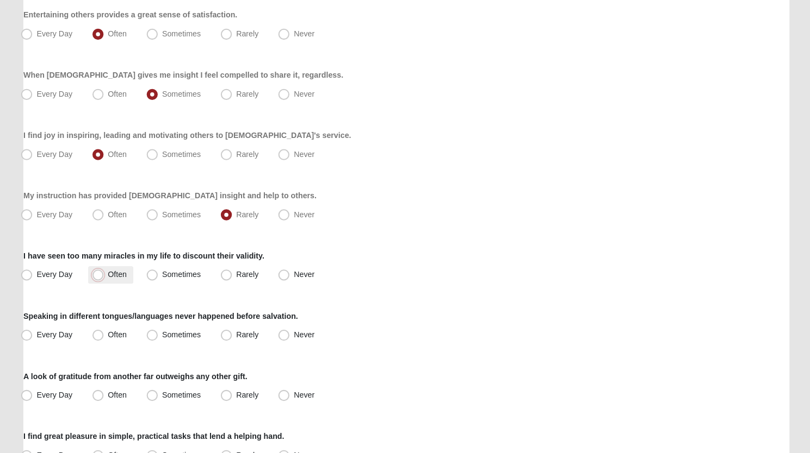
radio input "true"
click at [294, 337] on span "Never" at bounding box center [304, 336] width 20 height 9
click at [284, 337] on input "Never" at bounding box center [286, 336] width 7 height 7
radio input "true"
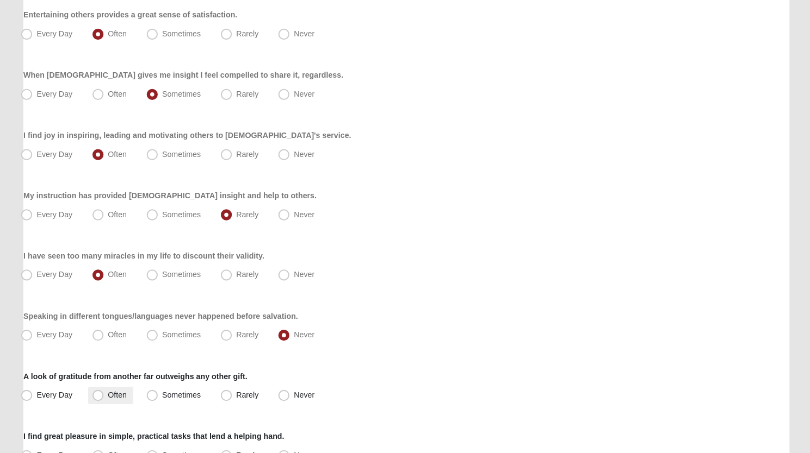
click at [111, 394] on span "Often" at bounding box center [120, 395] width 18 height 9
click at [108, 394] on input "Often" at bounding box center [104, 396] width 7 height 7
radio input "true"
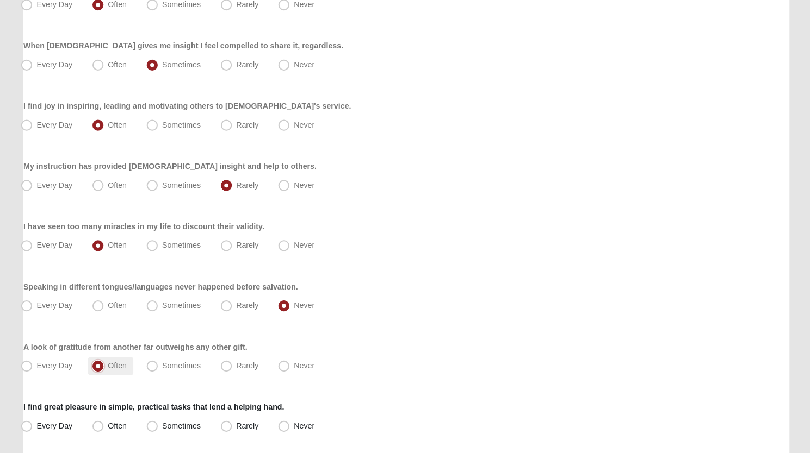
scroll to position [774, 0]
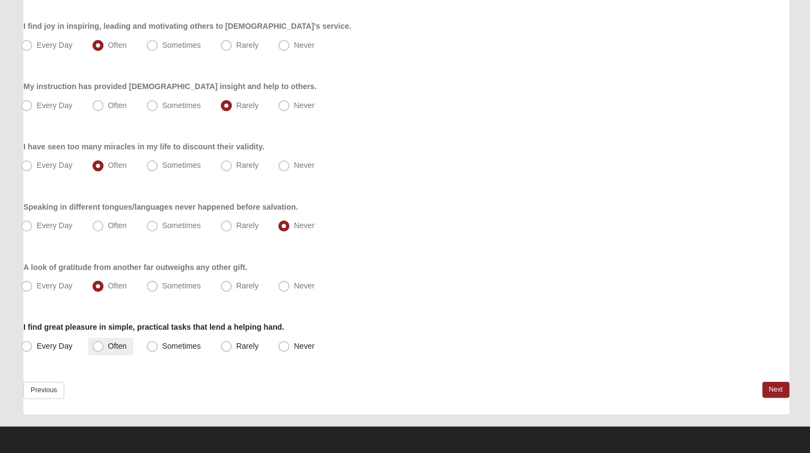
click at [111, 350] on span "Often" at bounding box center [120, 347] width 18 height 9
click at [101, 350] on input "Often" at bounding box center [104, 347] width 7 height 7
radio input "true"
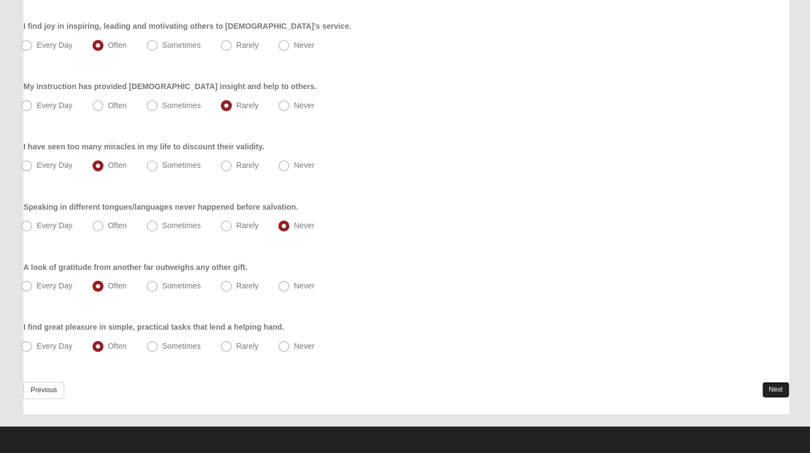
click at [758, 389] on link "Next" at bounding box center [768, 391] width 27 height 16
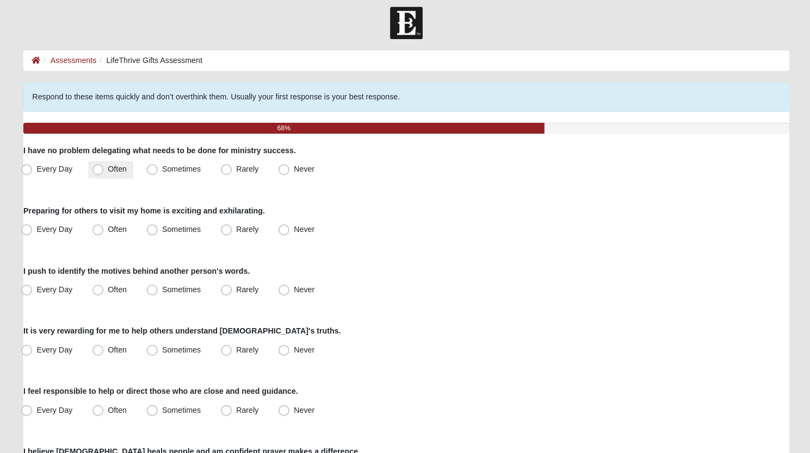
click at [111, 176] on span "Often" at bounding box center [120, 173] width 18 height 9
click at [101, 176] on input "Often" at bounding box center [104, 173] width 7 height 7
radio input "true"
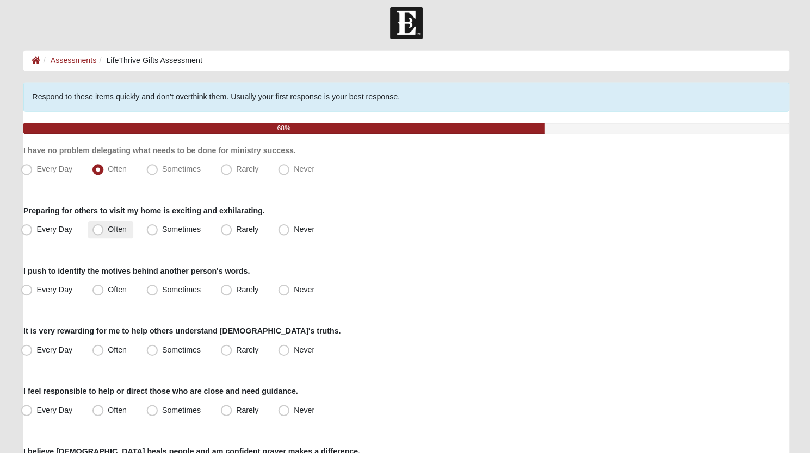
click at [111, 234] on span "Often" at bounding box center [120, 232] width 18 height 9
click at [101, 234] on input "Often" at bounding box center [104, 232] width 7 height 7
radio input "true"
click at [110, 293] on label "Often" at bounding box center [114, 292] width 45 height 17
click at [108, 293] on input "Often" at bounding box center [104, 292] width 7 height 7
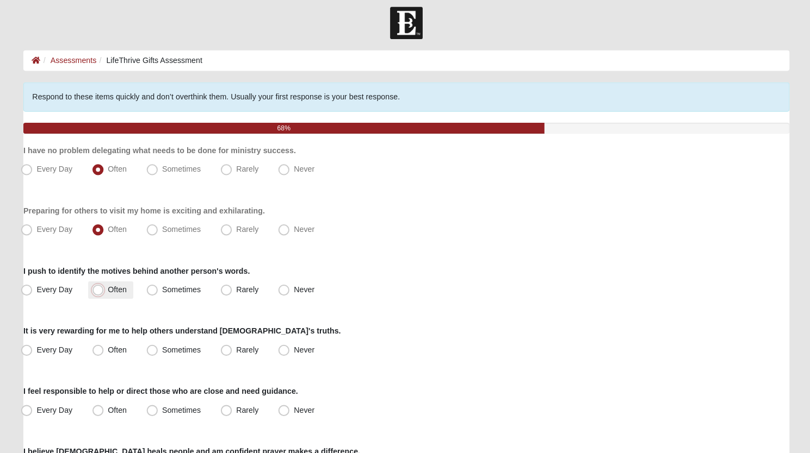
radio input "true"
click at [111, 347] on span "Often" at bounding box center [120, 351] width 18 height 9
click at [101, 348] on input "Often" at bounding box center [104, 351] width 7 height 7
radio input "true"
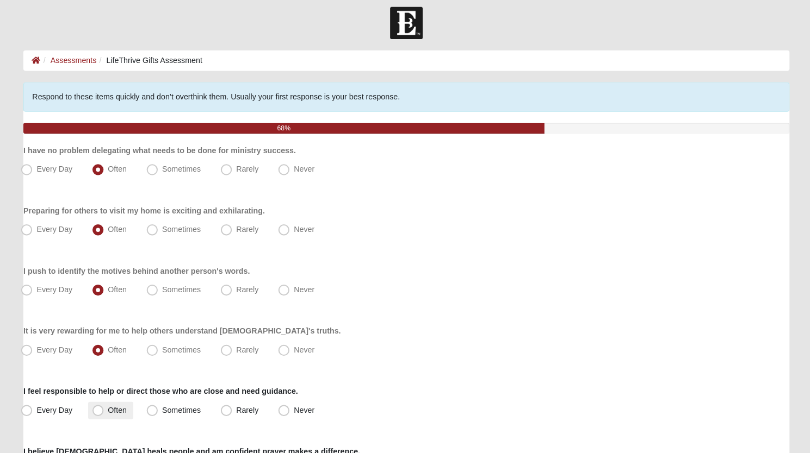
click at [111, 409] on span "Often" at bounding box center [120, 410] width 18 height 9
click at [101, 409] on input "Often" at bounding box center [104, 410] width 7 height 7
radio input "true"
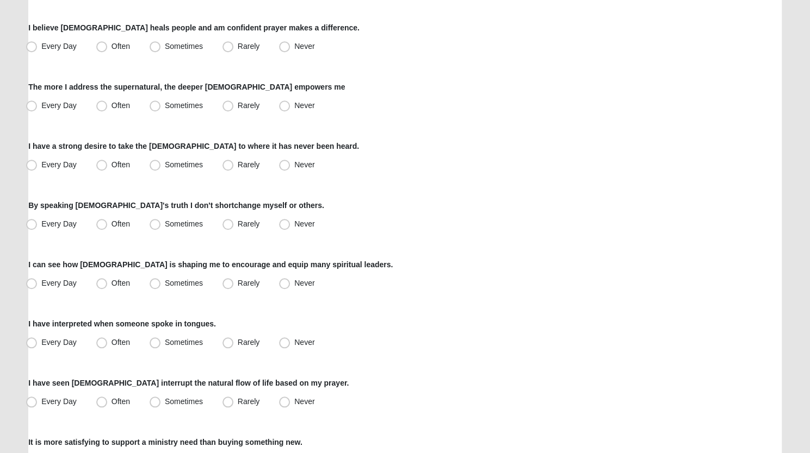
scroll to position [423, 0]
click at [111, 48] on span "Often" at bounding box center [120, 46] width 18 height 9
click at [102, 48] on input "Often" at bounding box center [104, 46] width 7 height 7
radio input "true"
drag, startPoint x: 156, startPoint y: 105, endPoint x: 151, endPoint y: 108, distance: 5.9
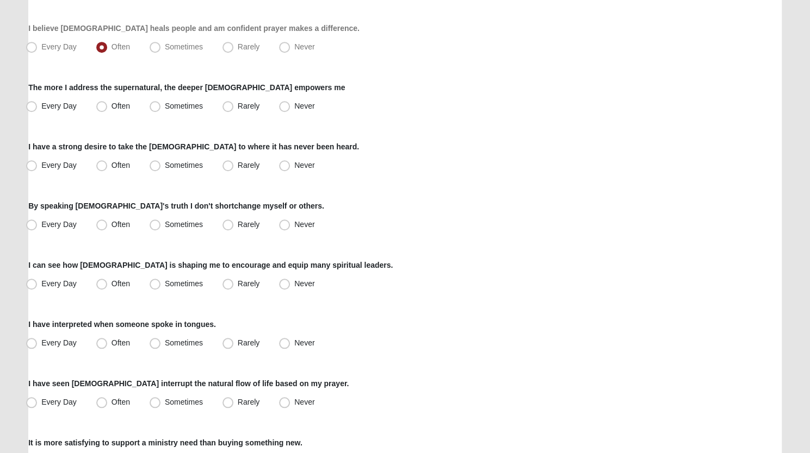
drag, startPoint x: 155, startPoint y: 105, endPoint x: 67, endPoint y: 177, distance: 113.2
drag, startPoint x: 67, startPoint y: 177, endPoint x: 155, endPoint y: 165, distance: 89.0
drag, startPoint x: 155, startPoint y: 165, endPoint x: 74, endPoint y: 227, distance: 102.4
click at [74, 227] on span "Every Day" at bounding box center [58, 224] width 35 height 9
click at [38, 227] on input "Every Day" at bounding box center [33, 224] width 7 height 7
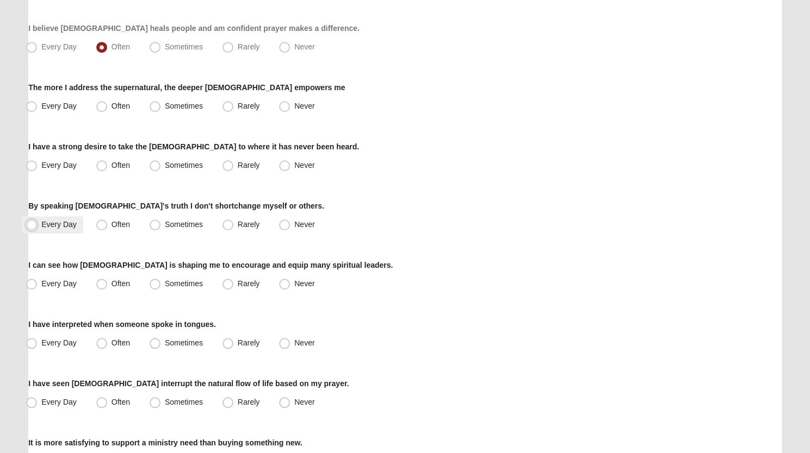
radio input "true"
drag, startPoint x: 104, startPoint y: 280, endPoint x: 287, endPoint y: 338, distance: 191.0
click at [294, 339] on span "Never" at bounding box center [304, 343] width 20 height 9
click at [287, 340] on input "Never" at bounding box center [286, 343] width 7 height 7
radio input "true"
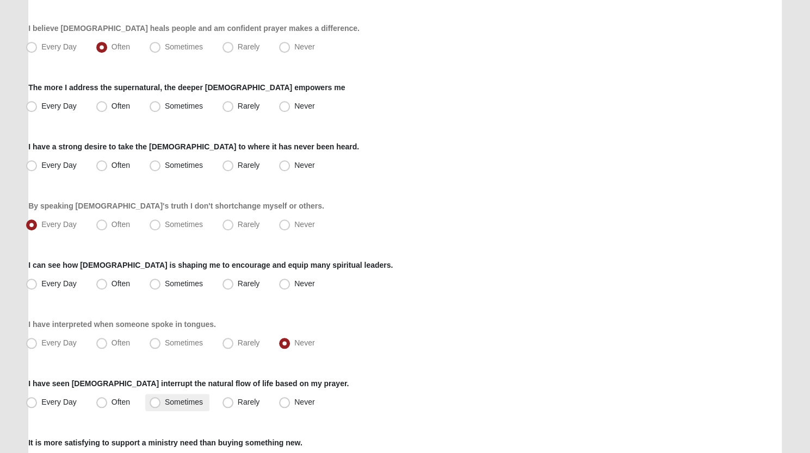
click at [165, 399] on span "Sometimes" at bounding box center [184, 402] width 38 height 9
click at [154, 399] on input "Sometimes" at bounding box center [157, 402] width 7 height 7
radio input "true"
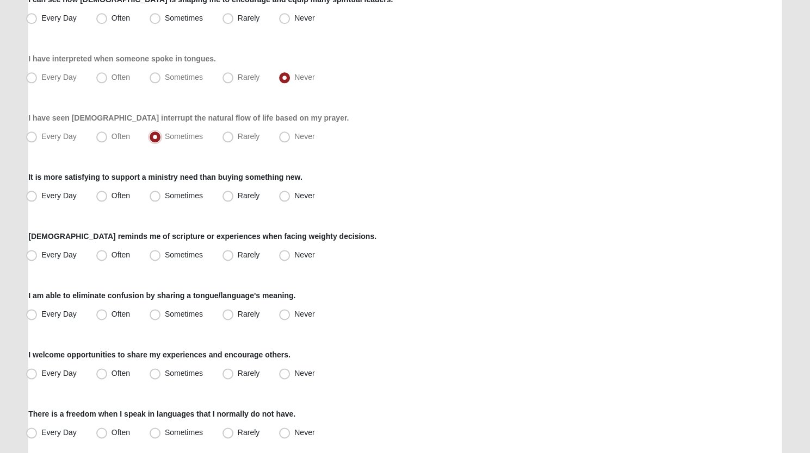
scroll to position [774, 0]
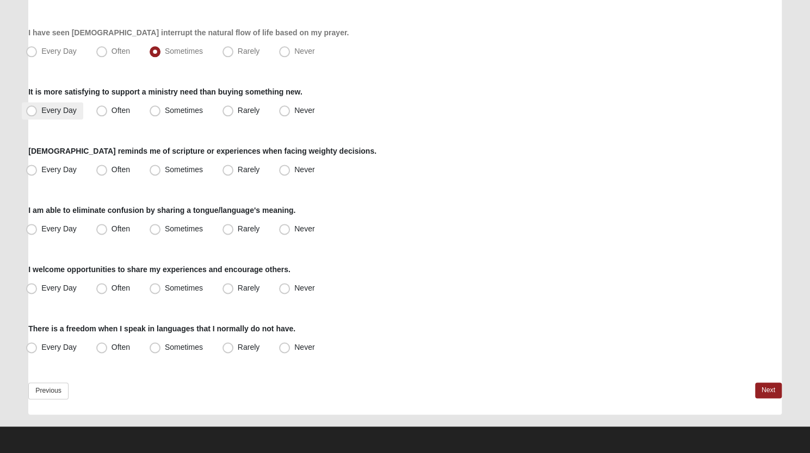
click at [41, 108] on span "Every Day" at bounding box center [58, 110] width 35 height 9
click at [30, 108] on input "Every Day" at bounding box center [33, 110] width 7 height 7
radio input "true"
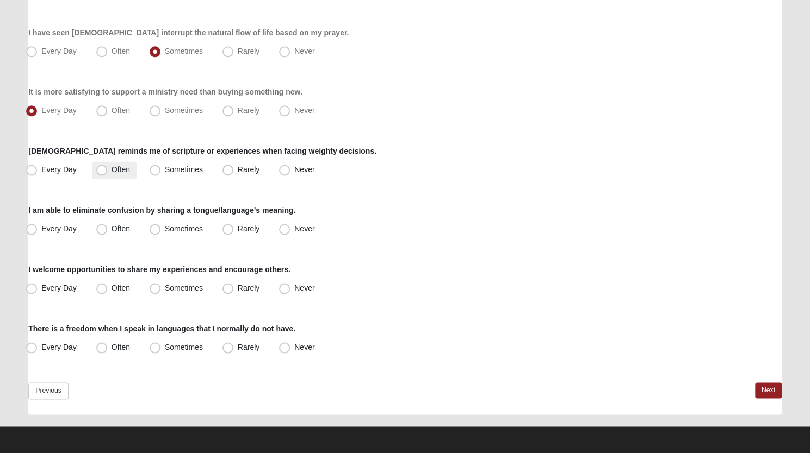
click at [111, 167] on span "Often" at bounding box center [120, 169] width 18 height 9
click at [101, 167] on input "Often" at bounding box center [104, 169] width 7 height 7
radio input "true"
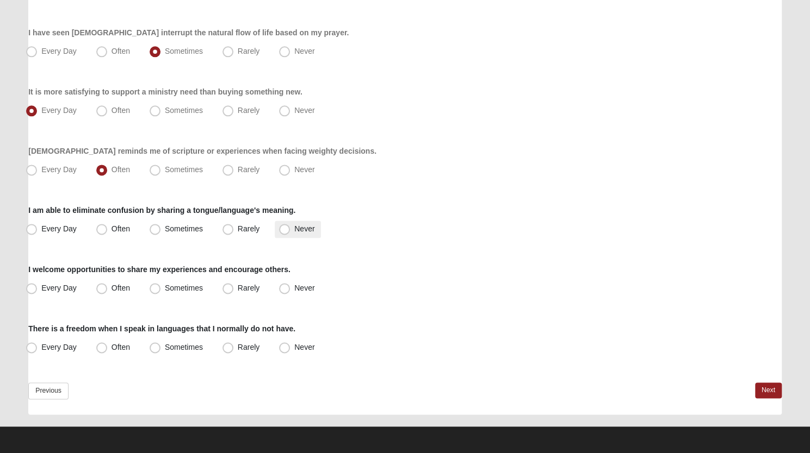
click at [294, 229] on span "Never" at bounding box center [304, 229] width 20 height 9
click at [288, 229] on input "Never" at bounding box center [286, 229] width 7 height 7
radio input "true"
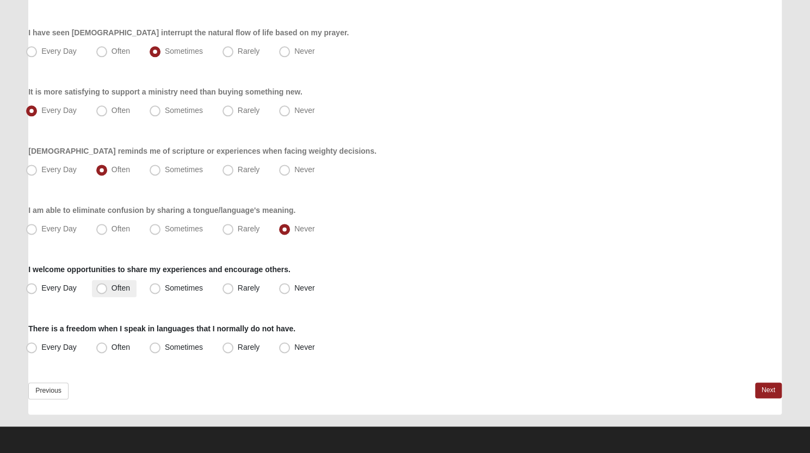
click at [111, 288] on span "Often" at bounding box center [120, 288] width 18 height 9
click at [103, 288] on input "Often" at bounding box center [104, 288] width 7 height 7
radio input "true"
click at [294, 344] on span "Never" at bounding box center [304, 347] width 20 height 9
click at [289, 344] on input "Never" at bounding box center [286, 347] width 7 height 7
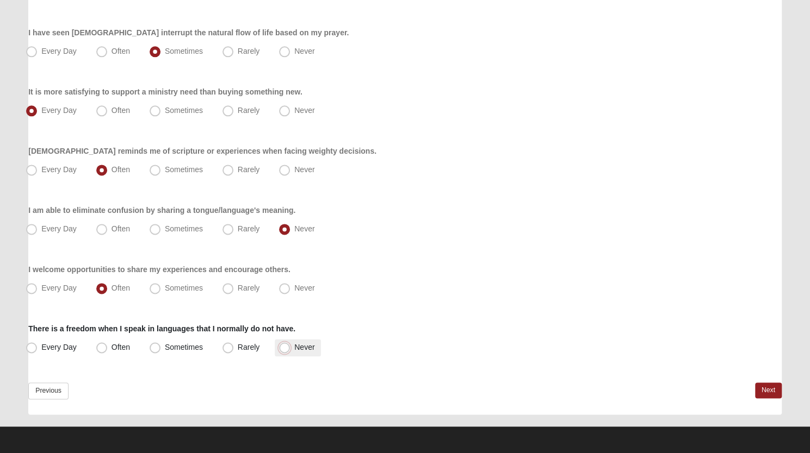
radio input "true"
click at [770, 387] on link "Next" at bounding box center [768, 391] width 27 height 16
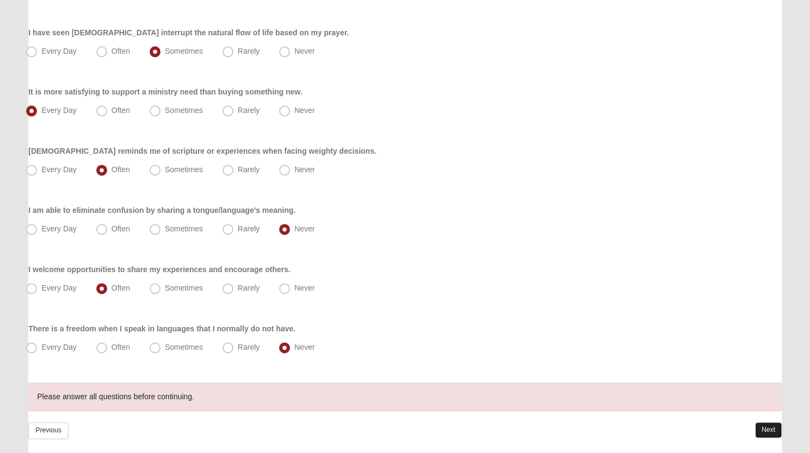
click at [768, 422] on link "Next" at bounding box center [768, 430] width 27 height 16
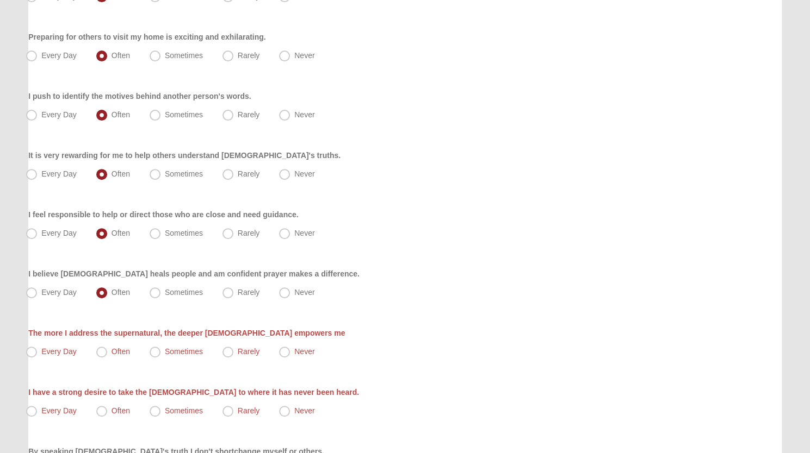
scroll to position [226, 0]
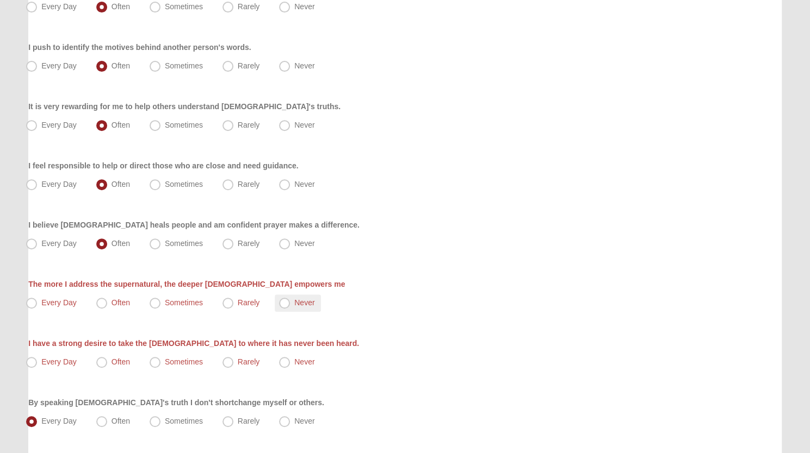
click at [284, 296] on label "Never" at bounding box center [298, 303] width 46 height 17
click at [284, 300] on input "Never" at bounding box center [286, 303] width 7 height 7
radio input "true"
click at [165, 360] on span "Sometimes" at bounding box center [184, 362] width 38 height 9
click at [154, 360] on input "Sometimes" at bounding box center [157, 362] width 7 height 7
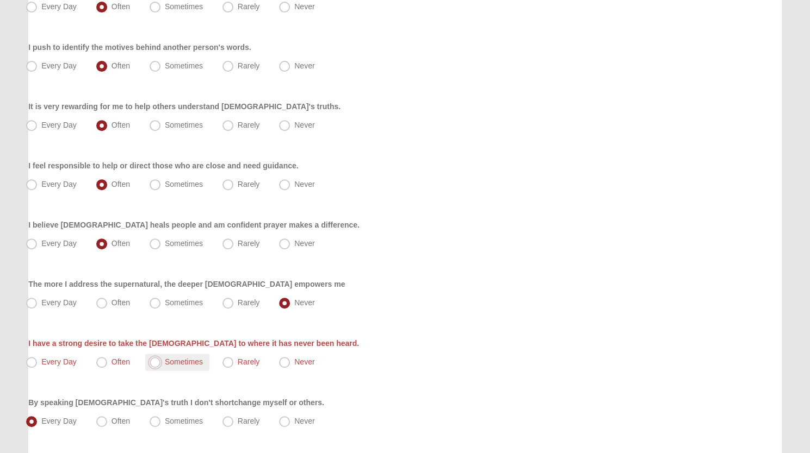
radio input "true"
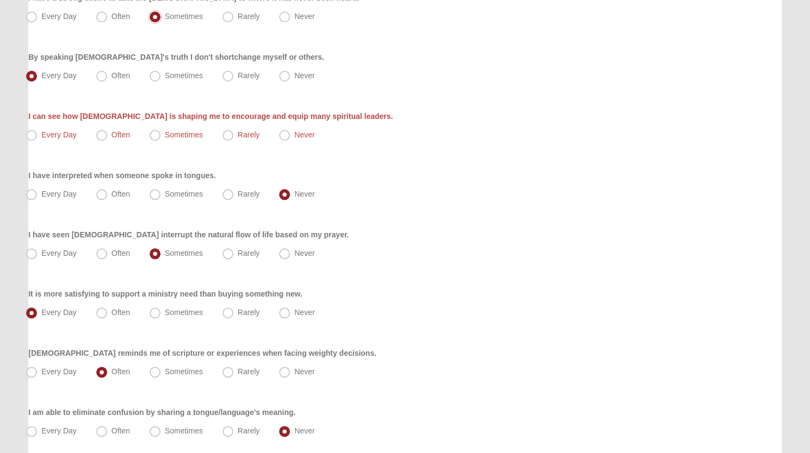
scroll to position [583, 0]
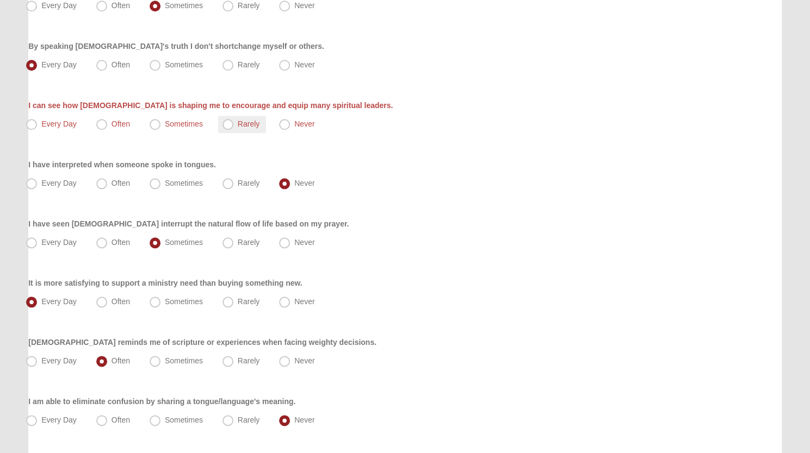
click at [238, 127] on span "Rarely" at bounding box center [249, 124] width 22 height 9
click at [227, 127] on input "Rarely" at bounding box center [230, 124] width 7 height 7
radio input "true"
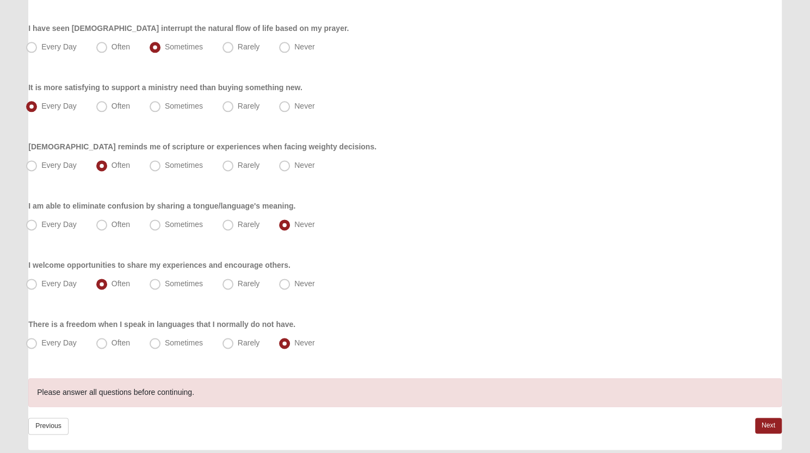
scroll to position [813, 0]
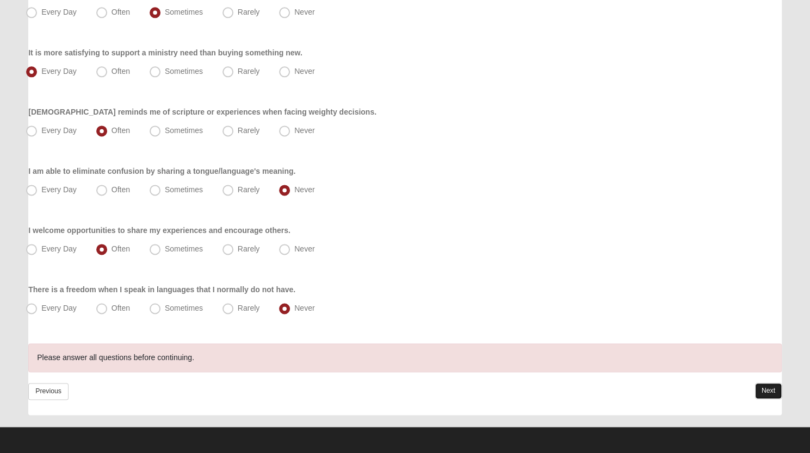
click at [762, 391] on link "Next" at bounding box center [768, 391] width 27 height 16
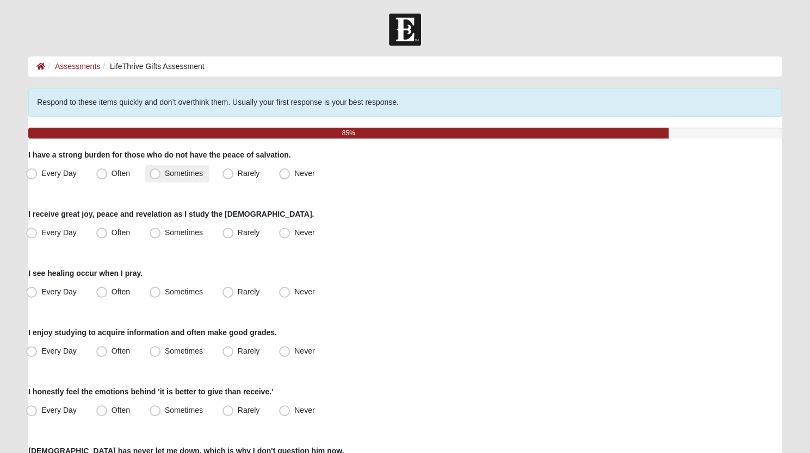
click at [165, 173] on span "Sometimes" at bounding box center [184, 173] width 38 height 9
click at [154, 173] on input "Sometimes" at bounding box center [157, 173] width 7 height 7
radio input "true"
click at [111, 230] on span "Often" at bounding box center [120, 232] width 18 height 9
click at [104, 230] on input "Often" at bounding box center [104, 232] width 7 height 7
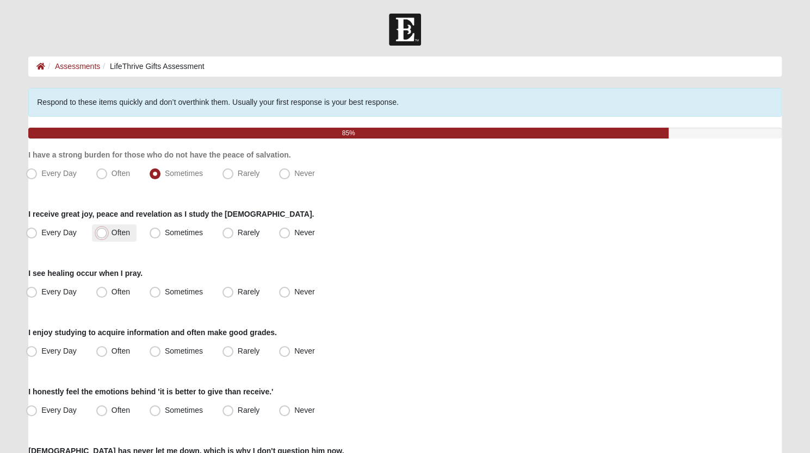
radio input "true"
click at [111, 290] on span "Often" at bounding box center [120, 292] width 18 height 9
click at [103, 290] on input "Often" at bounding box center [104, 292] width 7 height 7
radio input "true"
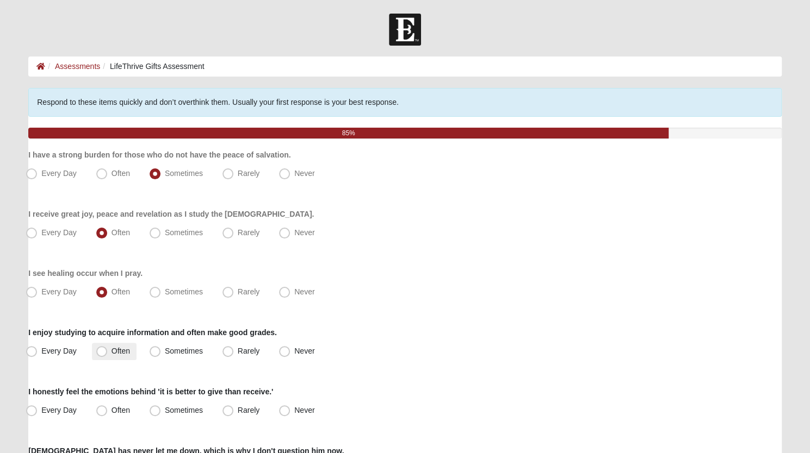
click at [111, 347] on span "Often" at bounding box center [120, 351] width 18 height 9
click at [103, 348] on input "Often" at bounding box center [104, 351] width 7 height 7
radio input "true"
click at [111, 412] on span "Often" at bounding box center [120, 410] width 18 height 9
click at [104, 412] on input "Often" at bounding box center [104, 410] width 7 height 7
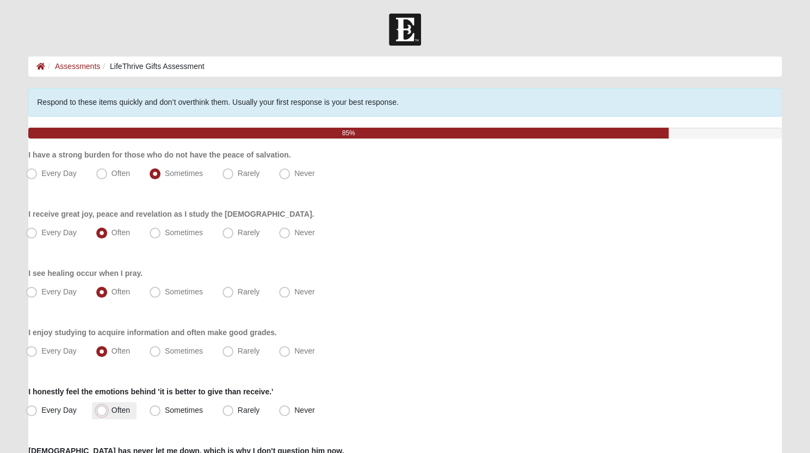
radio input "true"
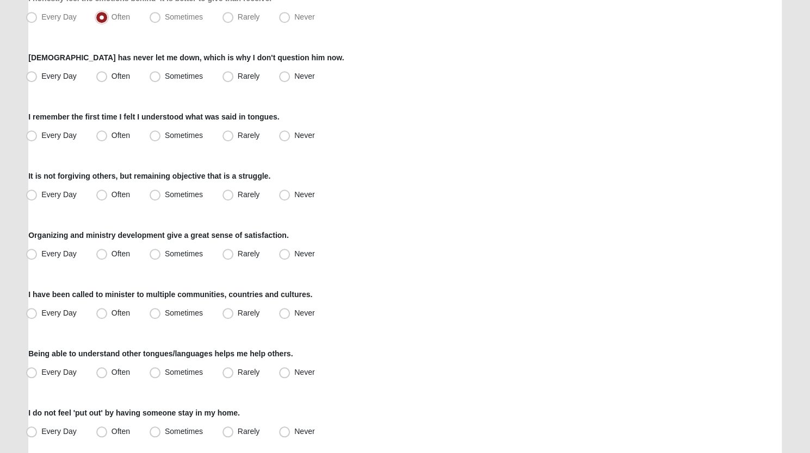
scroll to position [395, 0]
click at [165, 72] on span "Sometimes" at bounding box center [184, 75] width 38 height 9
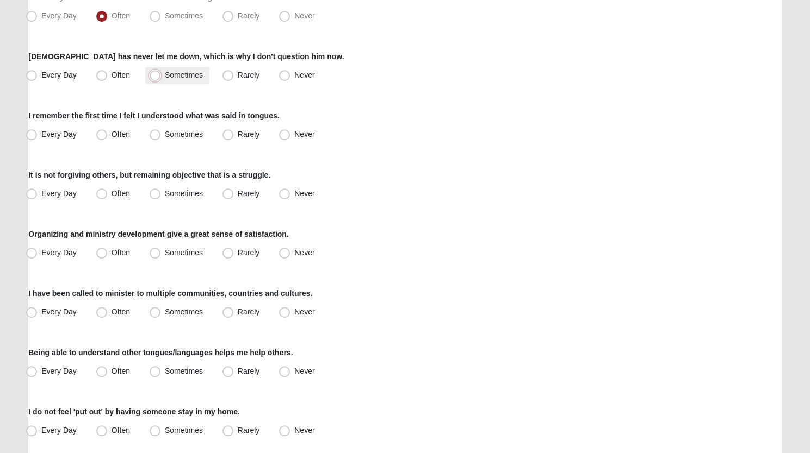
click at [157, 72] on input "Sometimes" at bounding box center [157, 75] width 7 height 7
radio input "true"
click at [212, 121] on div "I remember the first time I felt I understood what was said in tongues. Every D…" at bounding box center [404, 126] width 753 height 33
click at [294, 135] on span "Never" at bounding box center [304, 134] width 20 height 9
click at [283, 135] on input "Never" at bounding box center [286, 134] width 7 height 7
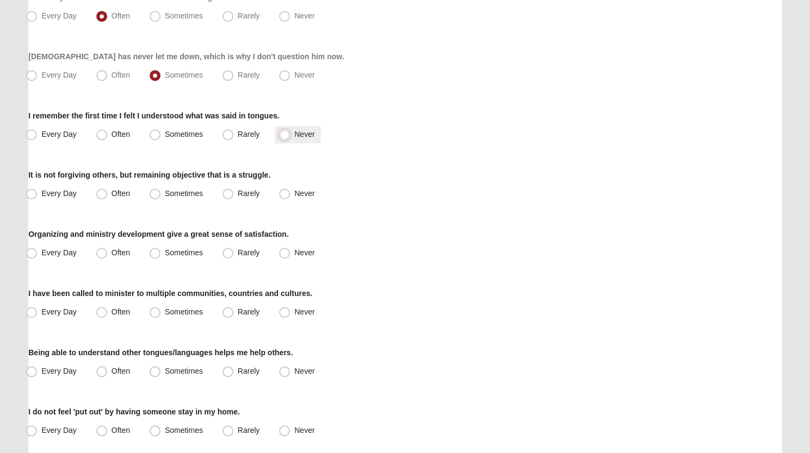
radio input "true"
click at [165, 197] on span "Sometimes" at bounding box center [184, 193] width 38 height 9
click at [157, 197] on input "Sometimes" at bounding box center [157, 193] width 7 height 7
radio input "true"
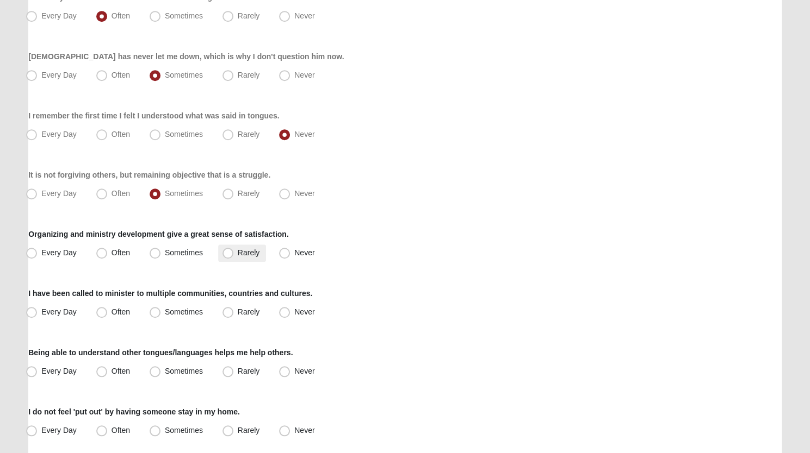
click at [238, 254] on span "Rarely" at bounding box center [249, 252] width 22 height 9
click at [227, 254] on input "Rarely" at bounding box center [230, 253] width 7 height 7
radio input "true"
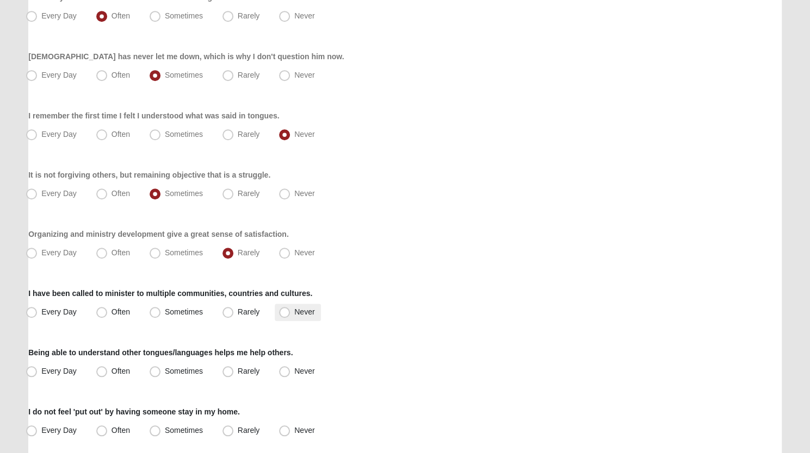
click at [294, 309] on span "Never" at bounding box center [304, 312] width 20 height 9
click at [283, 309] on input "Never" at bounding box center [286, 312] width 7 height 7
radio input "true"
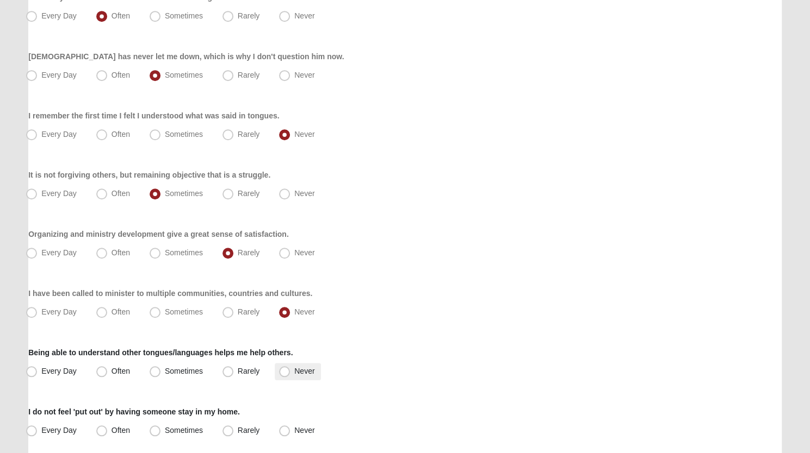
click at [294, 371] on span "Never" at bounding box center [304, 371] width 20 height 9
click at [283, 371] on input "Never" at bounding box center [286, 371] width 7 height 7
radio input "true"
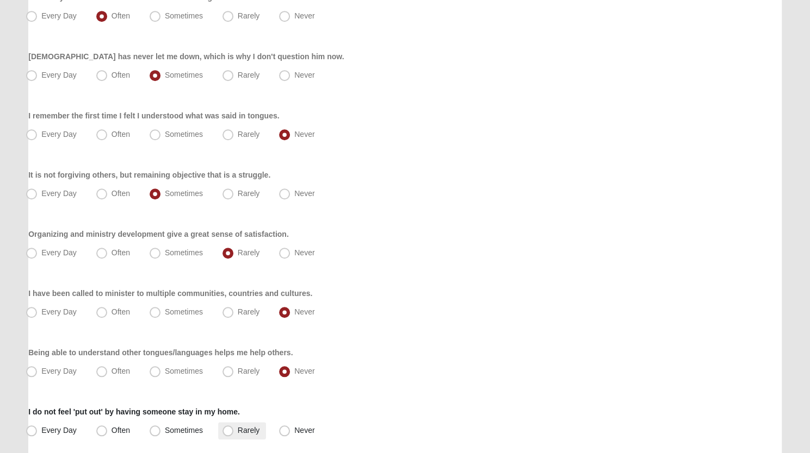
click at [238, 428] on span "Rarely" at bounding box center [249, 430] width 22 height 9
click at [232, 428] on input "Rarely" at bounding box center [230, 430] width 7 height 7
radio input "true"
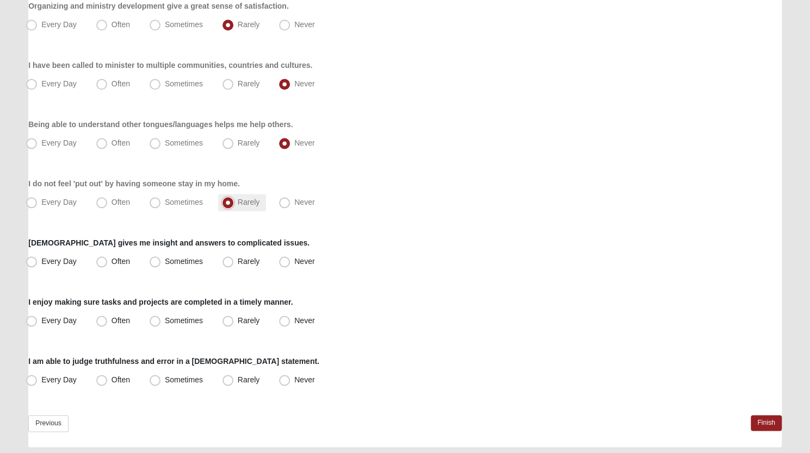
scroll to position [656, 0]
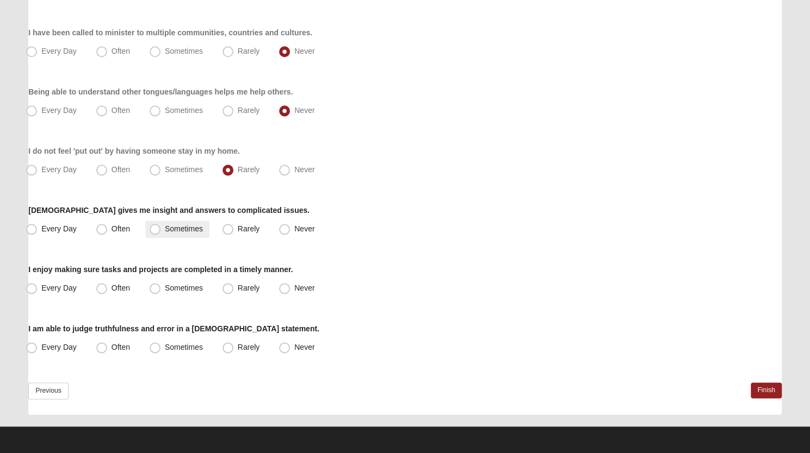
click at [160, 227] on label "Sometimes" at bounding box center [177, 229] width 64 height 17
click at [160, 227] on input "Sometimes" at bounding box center [157, 229] width 7 height 7
radio input "true"
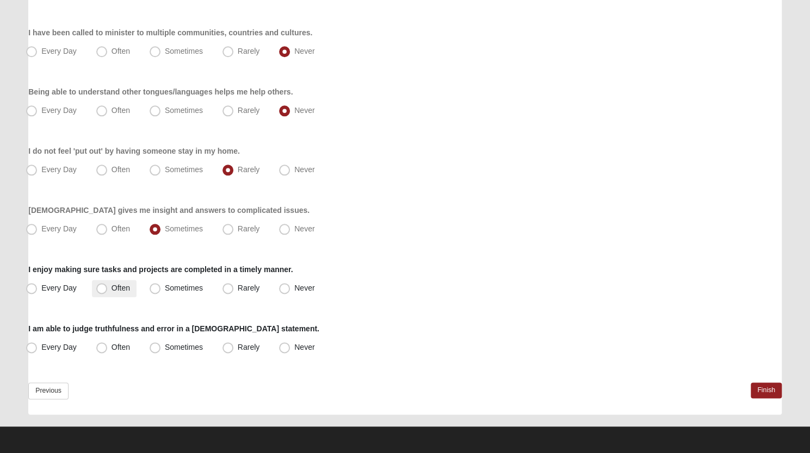
click at [111, 290] on span "Often" at bounding box center [120, 288] width 18 height 9
click at [101, 290] on input "Often" at bounding box center [104, 288] width 7 height 7
radio input "true"
click at [111, 351] on span "Often" at bounding box center [120, 347] width 18 height 9
click at [101, 351] on input "Often" at bounding box center [104, 347] width 7 height 7
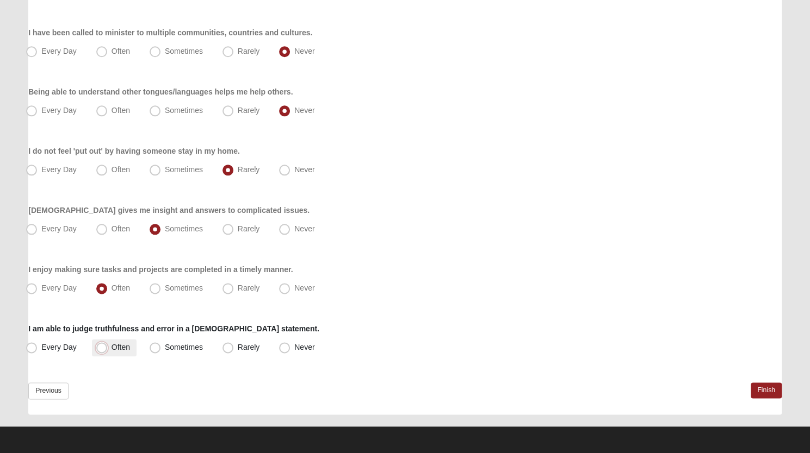
radio input "true"
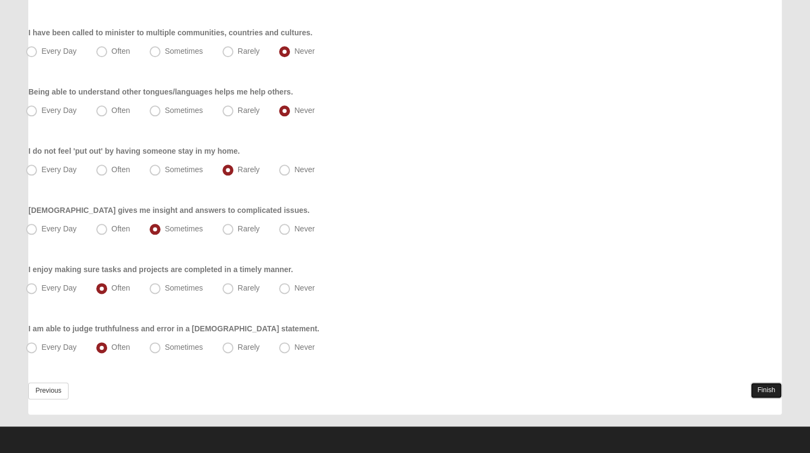
click at [768, 385] on link "Finish" at bounding box center [765, 391] width 31 height 16
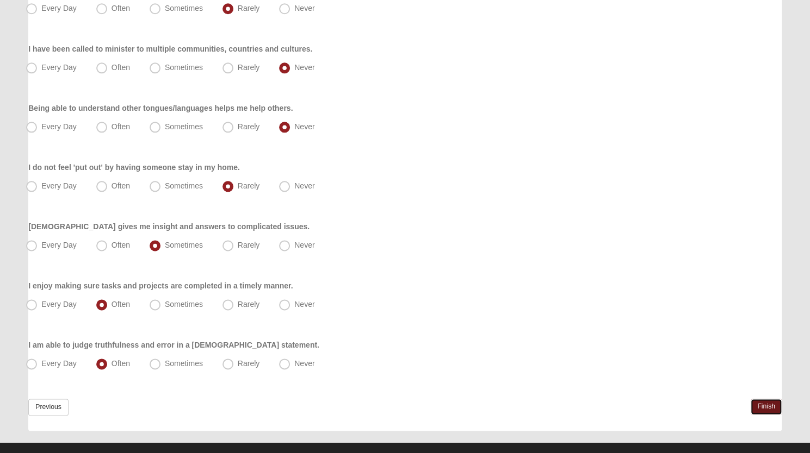
scroll to position [707, 0]
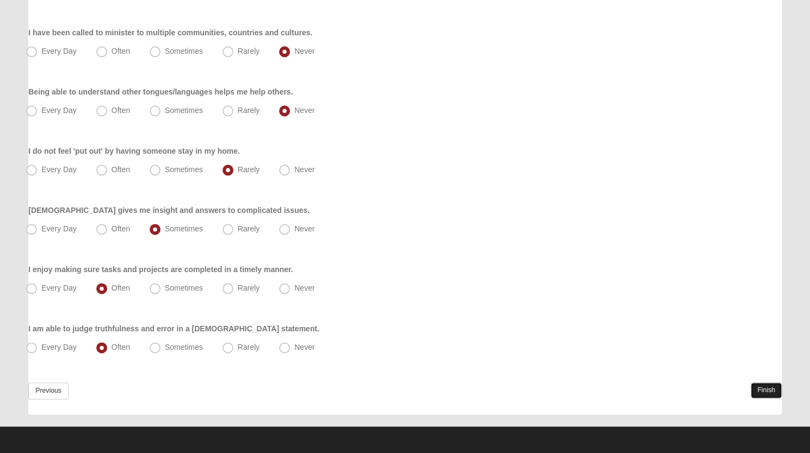
click at [766, 390] on link "Finish" at bounding box center [765, 391] width 31 height 16
click at [760, 390] on link "Finish" at bounding box center [765, 391] width 31 height 16
